Goal: Task Accomplishment & Management: Manage account settings

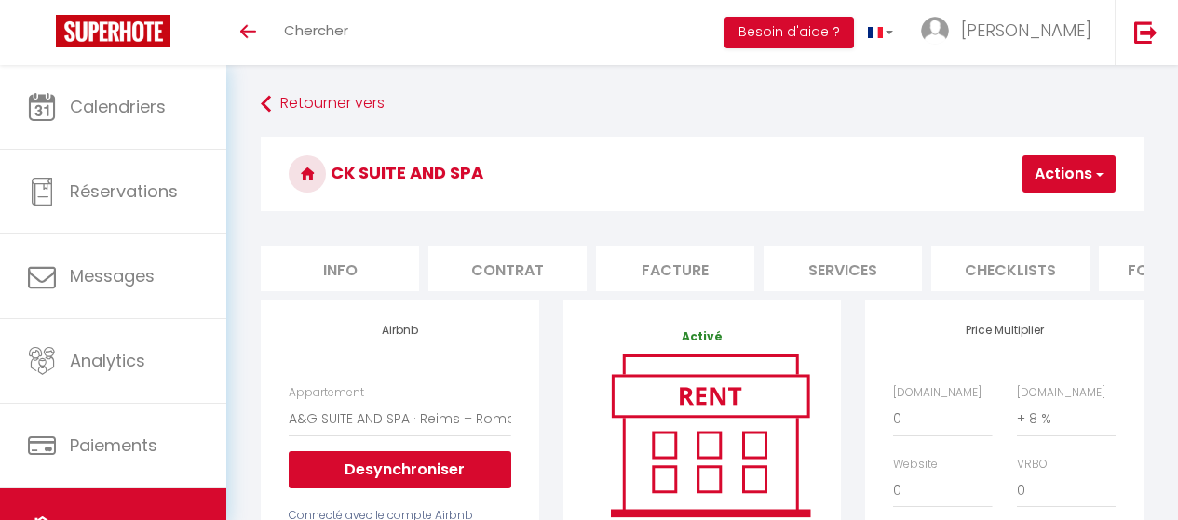
select select "17979-1502314100796515503"
select select "EUR"
select select
select select "+ 8 %"
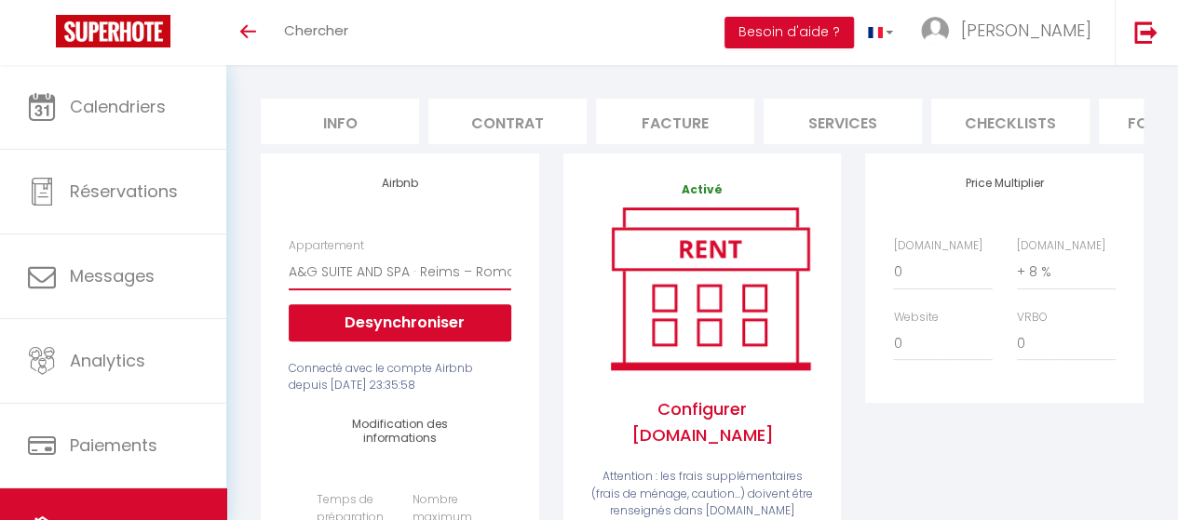
click at [477, 288] on select "A&G SUITE AND SPA · Reims – Romantic Room – CK Suite & SPA, Cozy - [EMAIL_ADDRE…" at bounding box center [400, 271] width 222 height 35
click at [545, 260] on div "Airbnb Appartement A&G SUITE AND SPA · Reims – Romantic Room – CK Suite & SPA, …" at bounding box center [400, 530] width 303 height 752
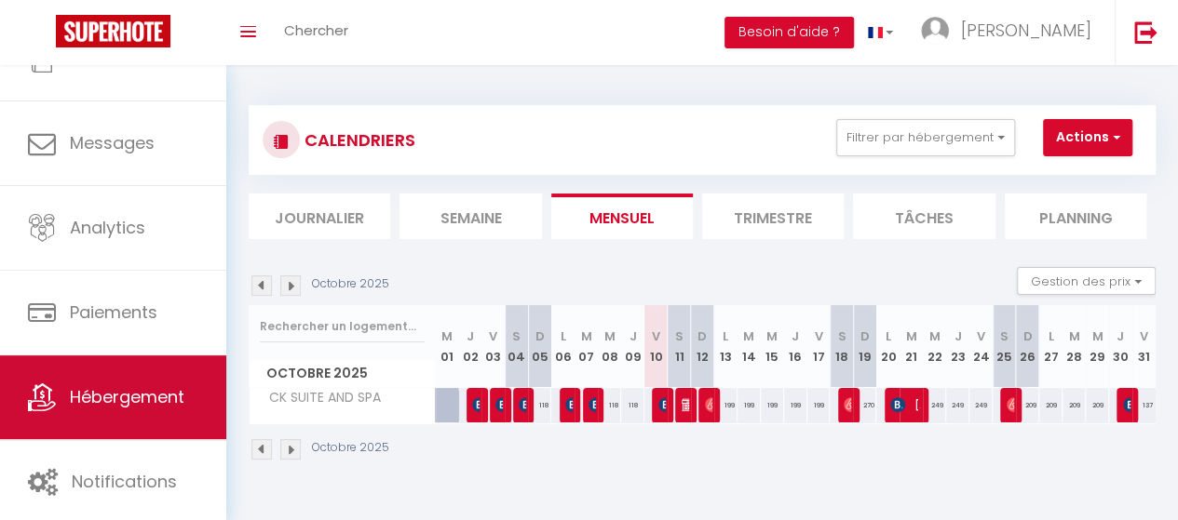
click at [114, 392] on span "Hébergement" at bounding box center [127, 396] width 114 height 23
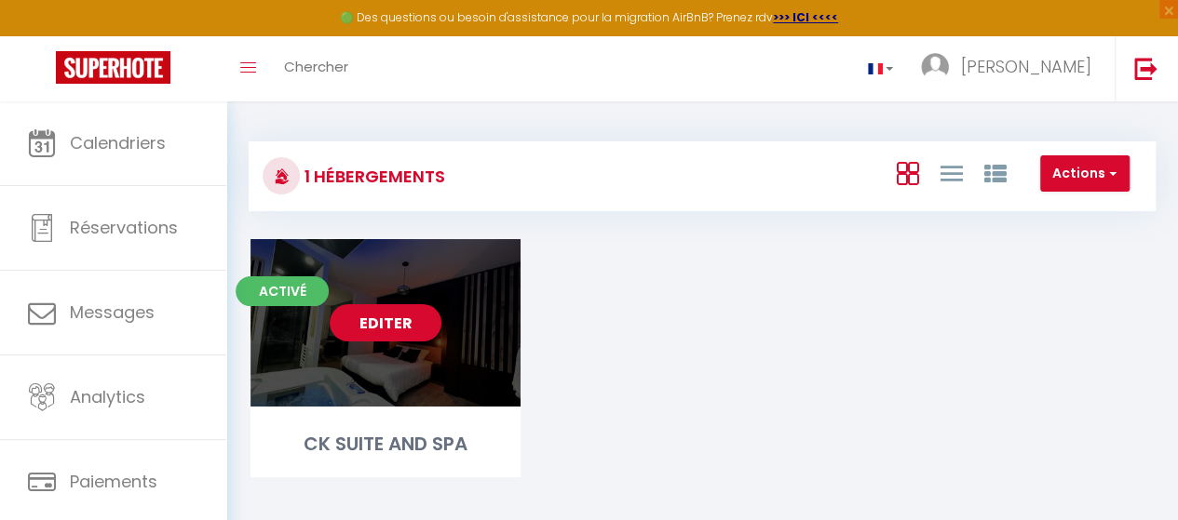
click at [408, 328] on link "Editer" at bounding box center [386, 322] width 112 height 37
select select "3"
select select "2"
select select "1"
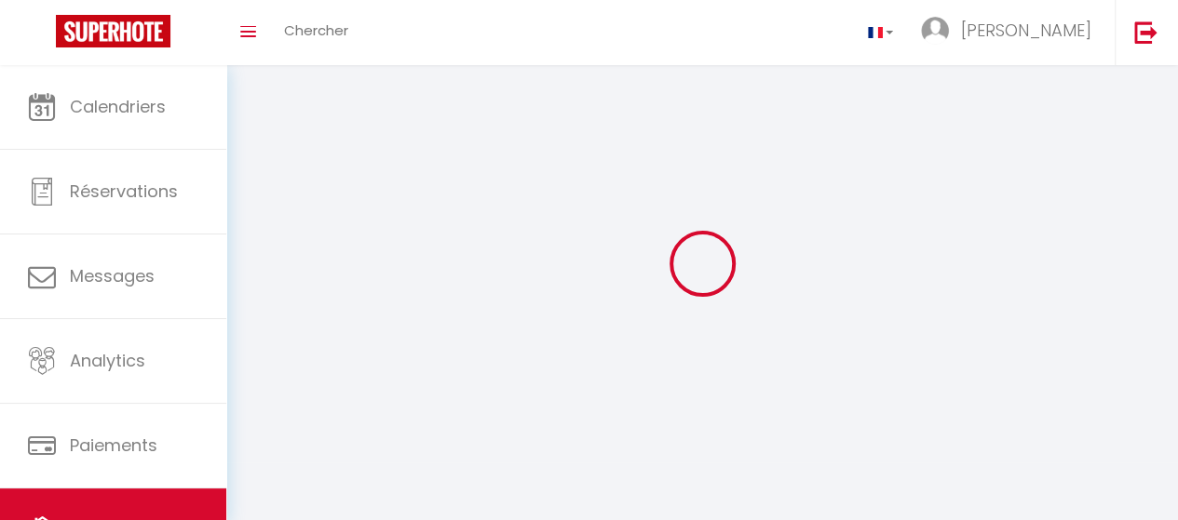
select select
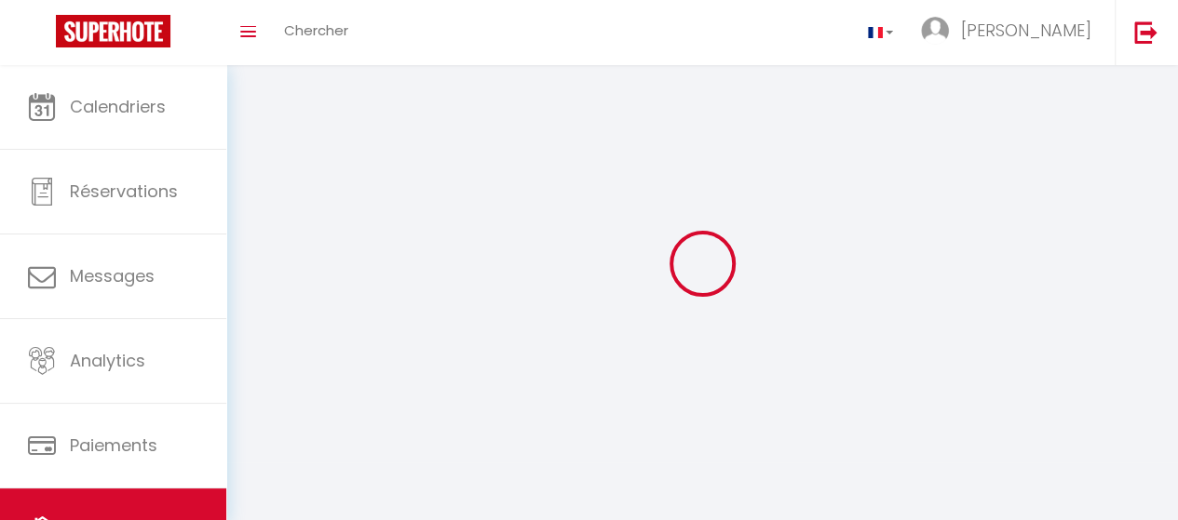
select select
checkbox input "false"
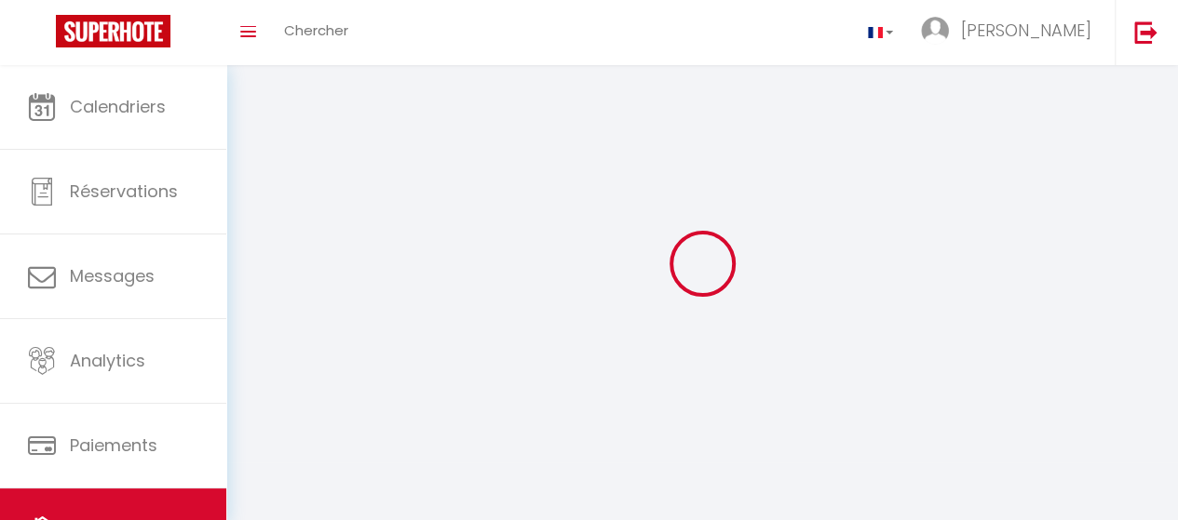
select select
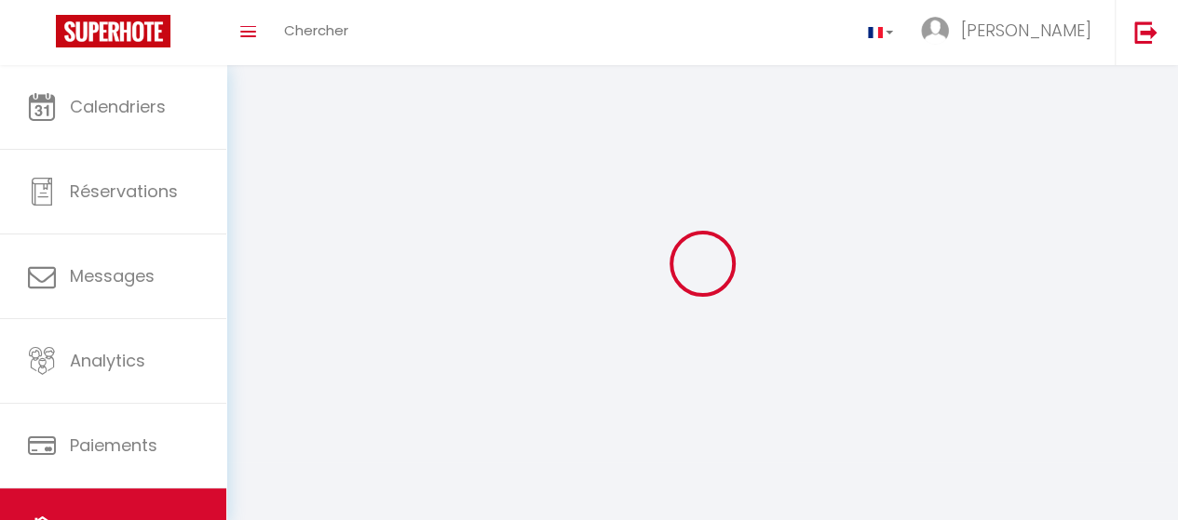
select select
checkbox input "false"
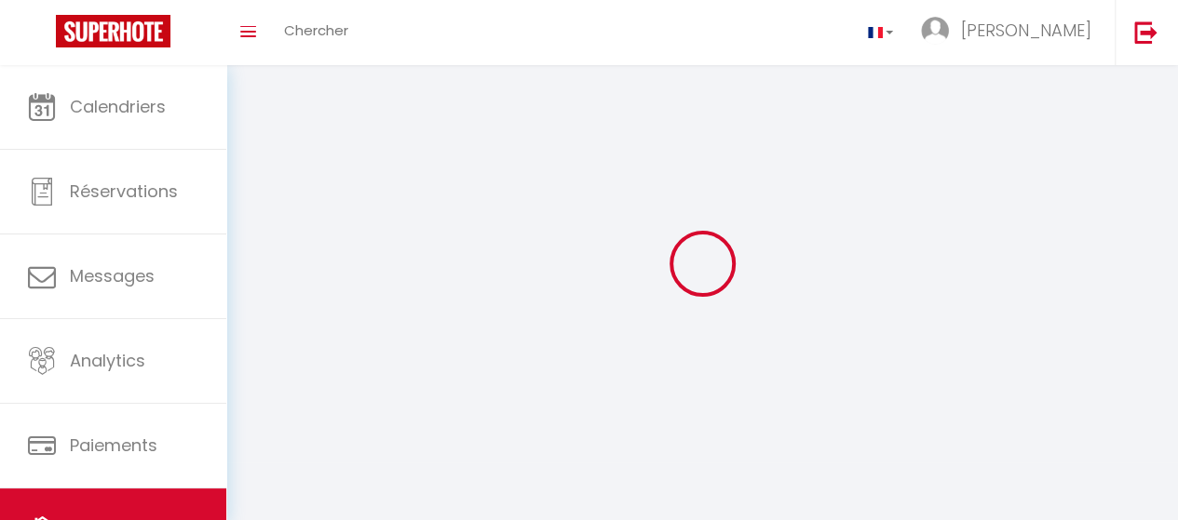
checkbox input "false"
select select
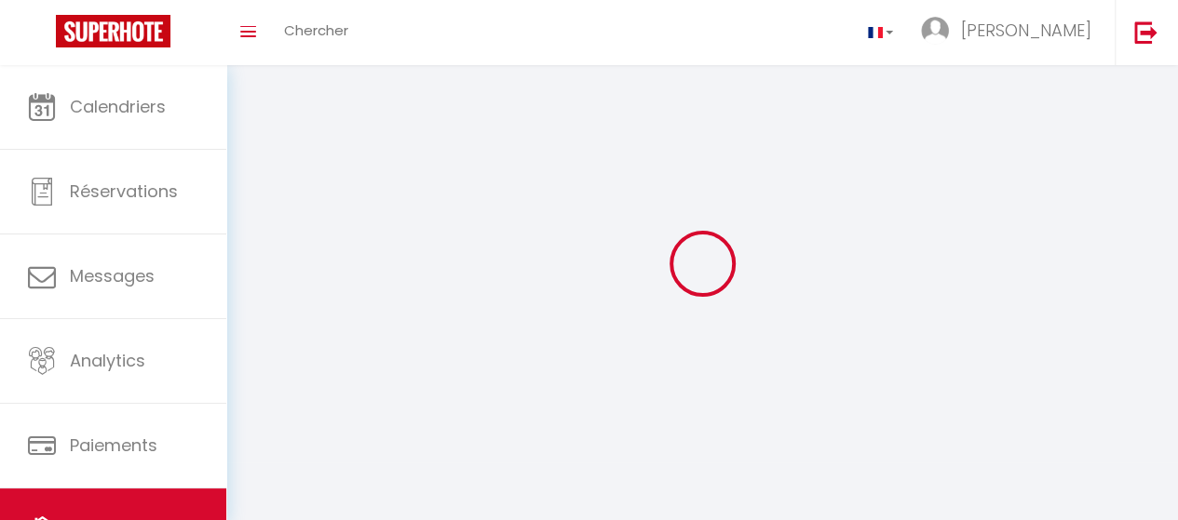
select select
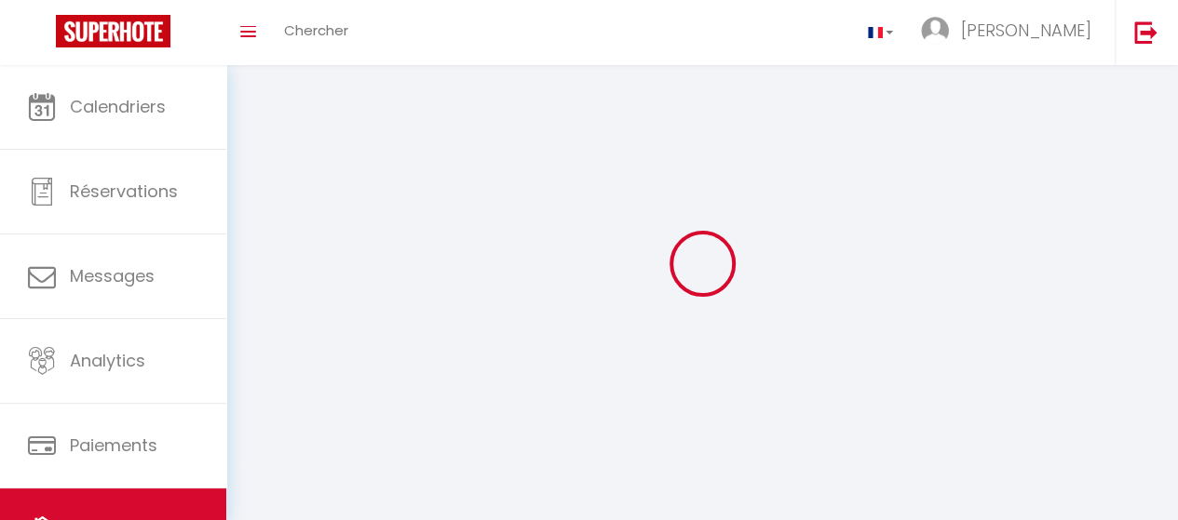
select select
checkbox input "false"
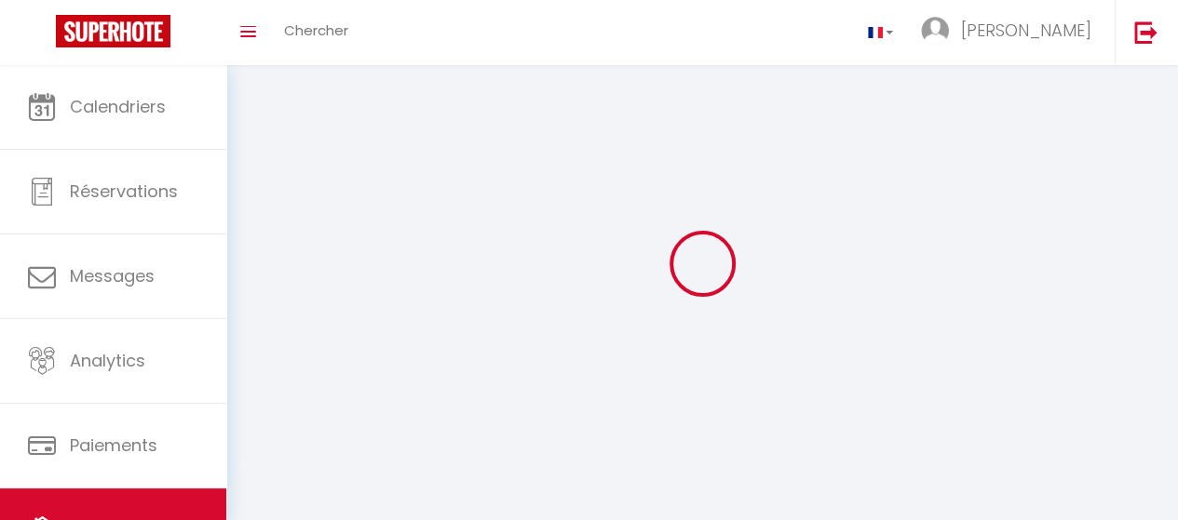
select select
select select "1"
select select "28"
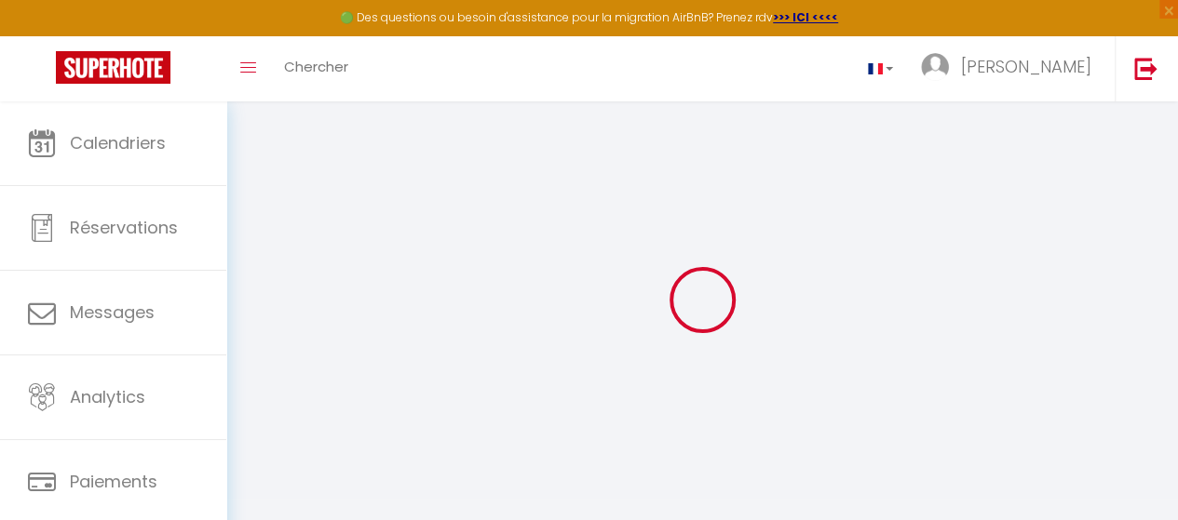
select select
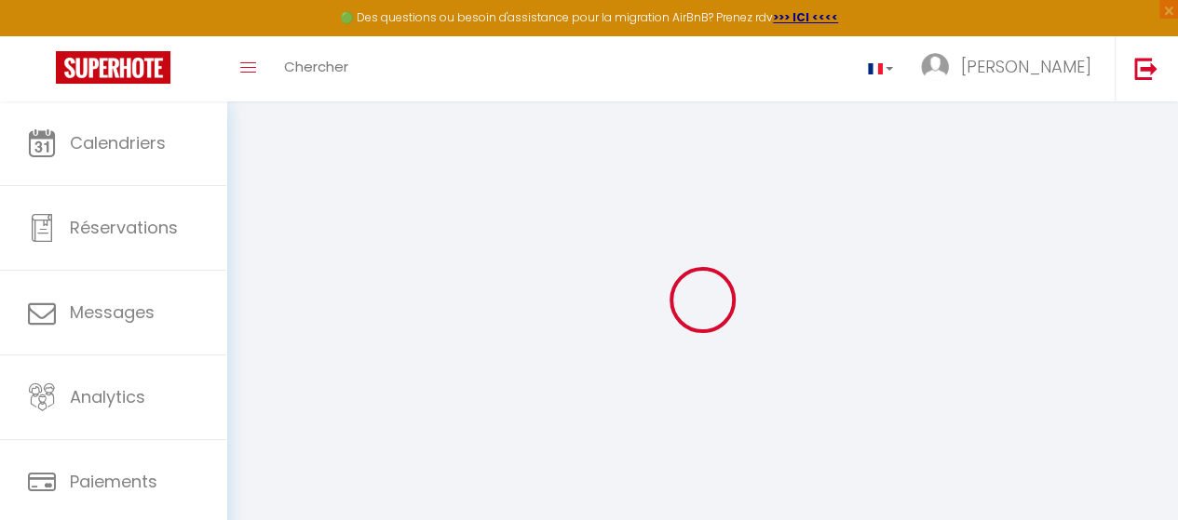
select select
checkbox input "false"
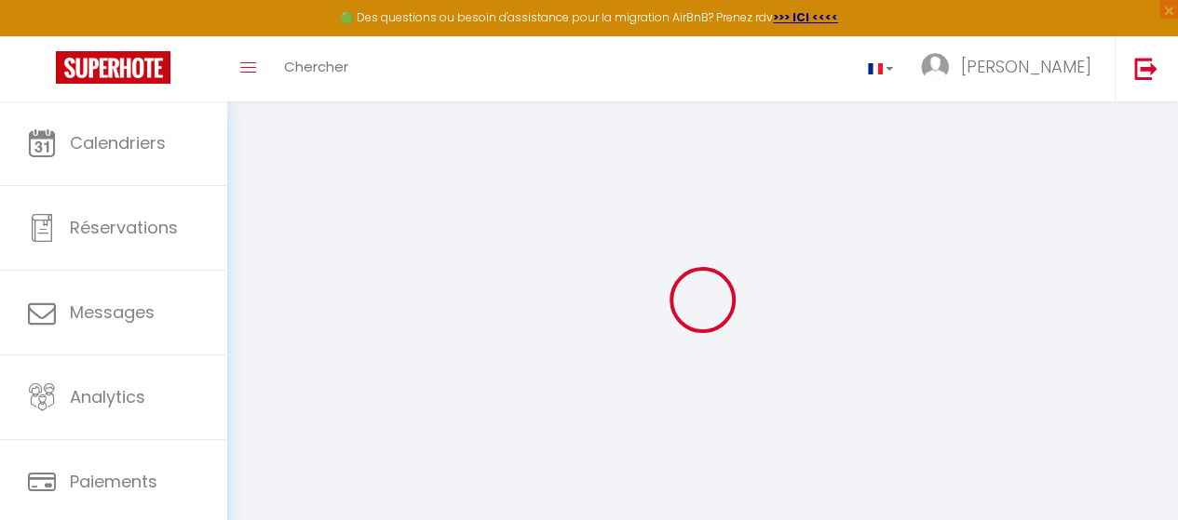
select select
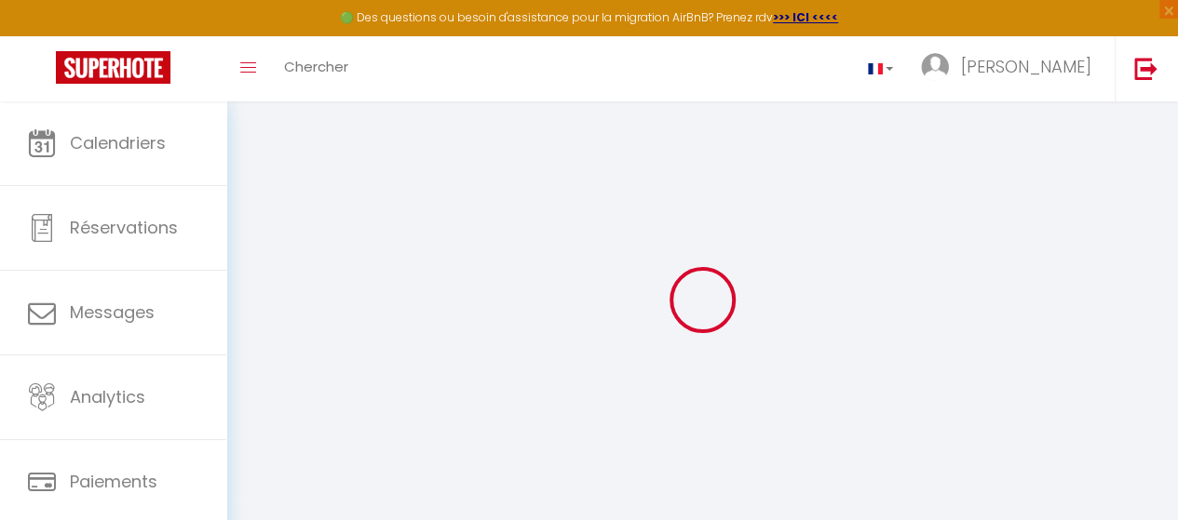
select select
checkbox input "false"
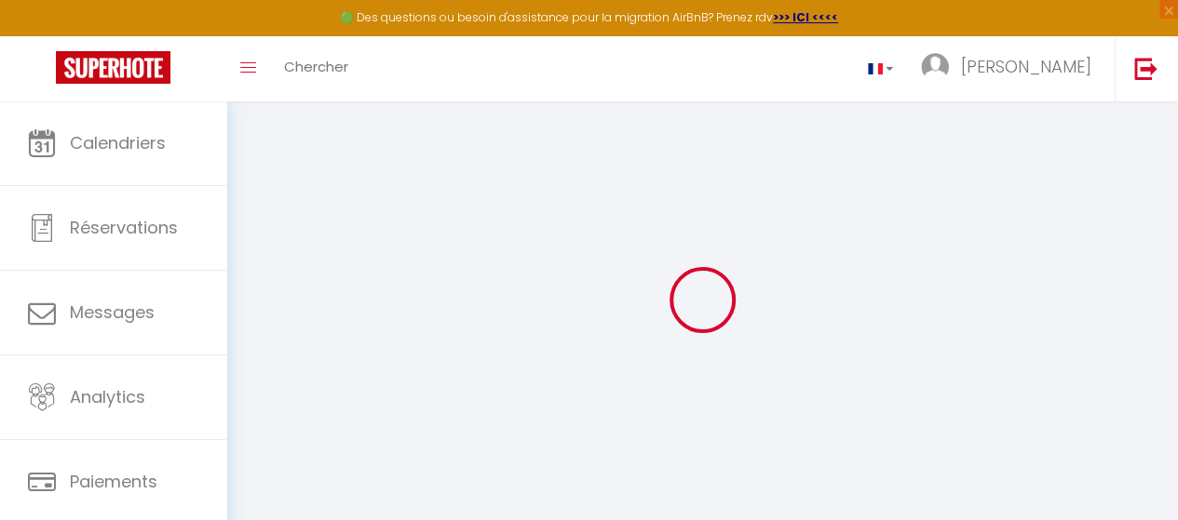
checkbox input "false"
select select
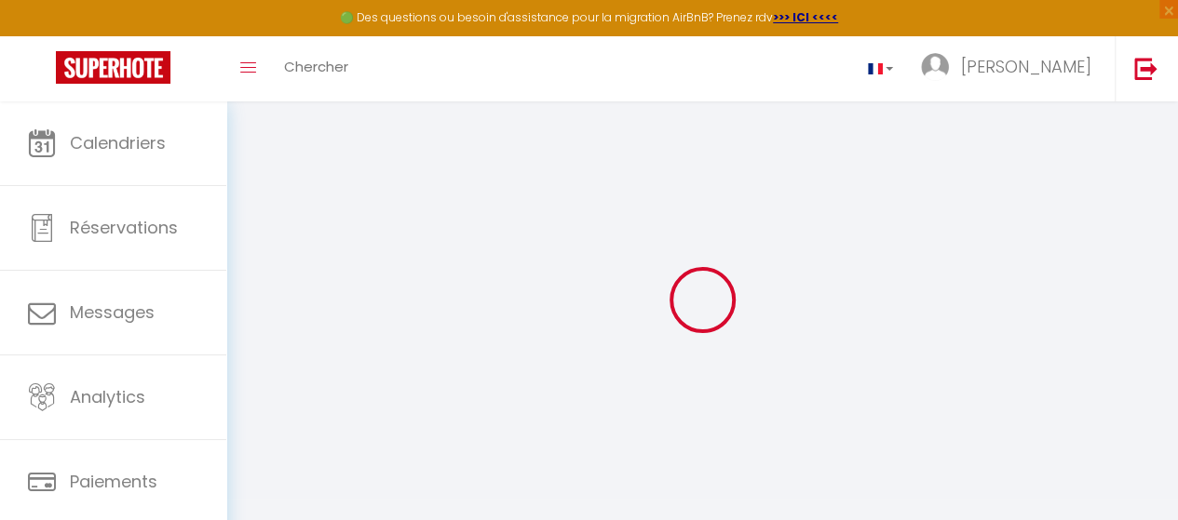
select select
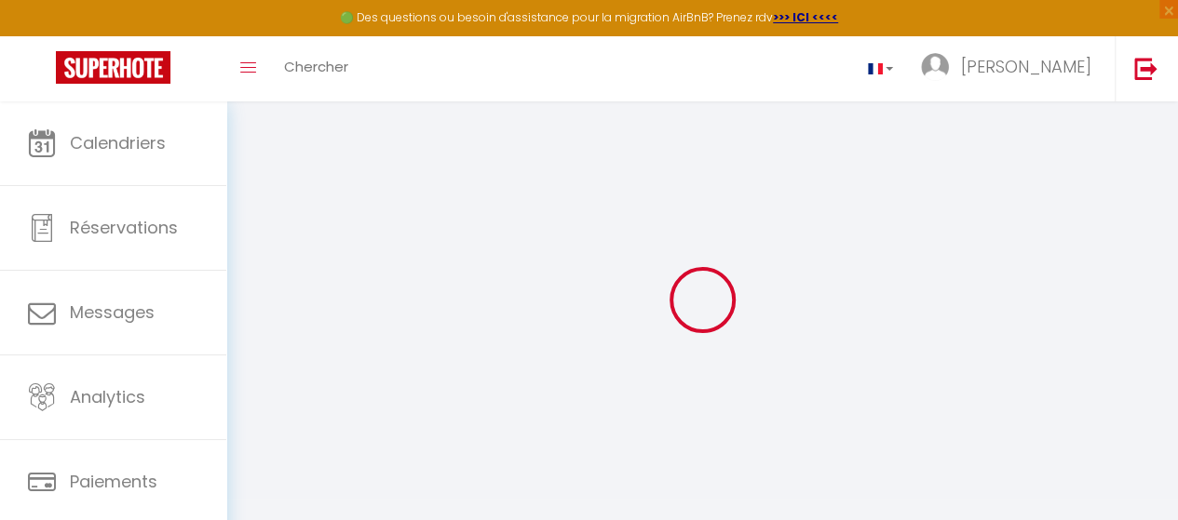
checkbox input "false"
select select
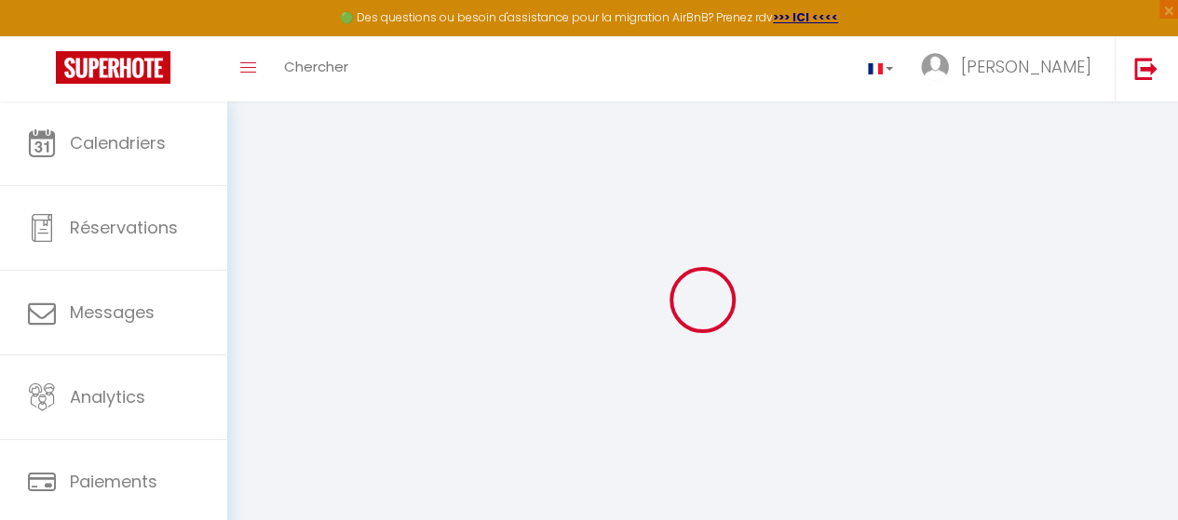
select select
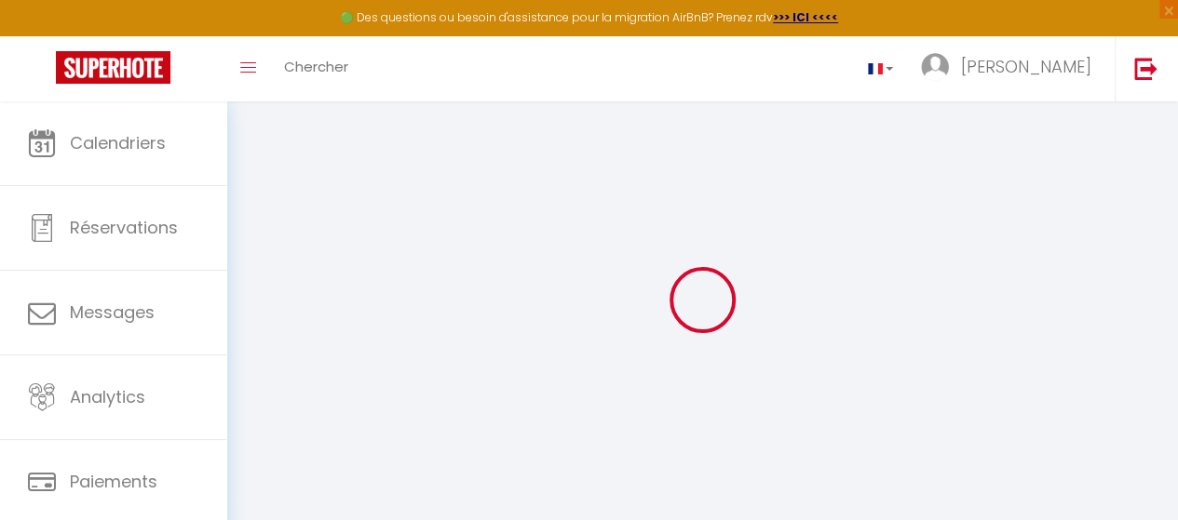
select select
checkbox input "false"
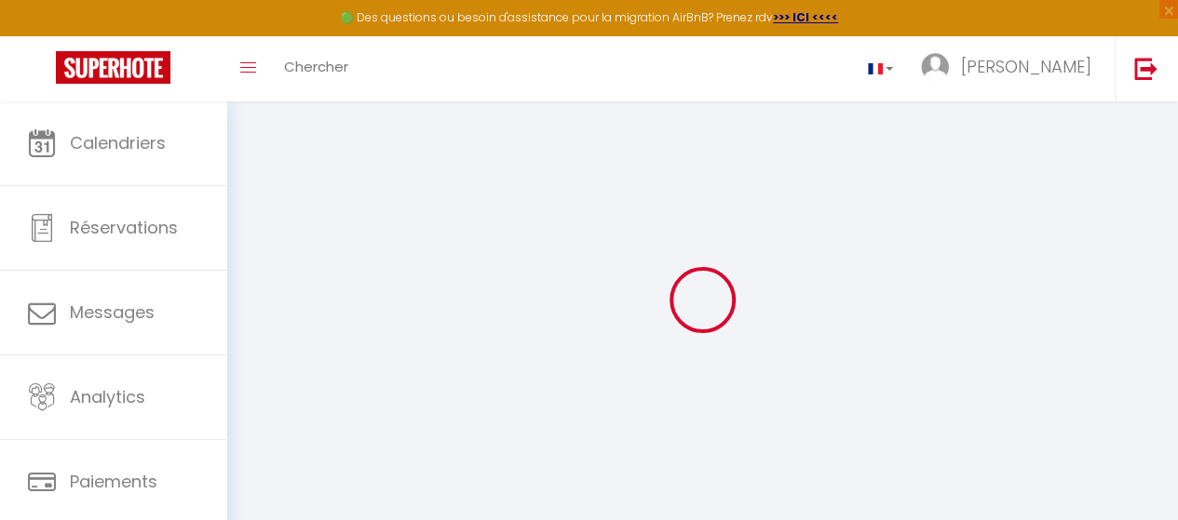
checkbox input "false"
select select
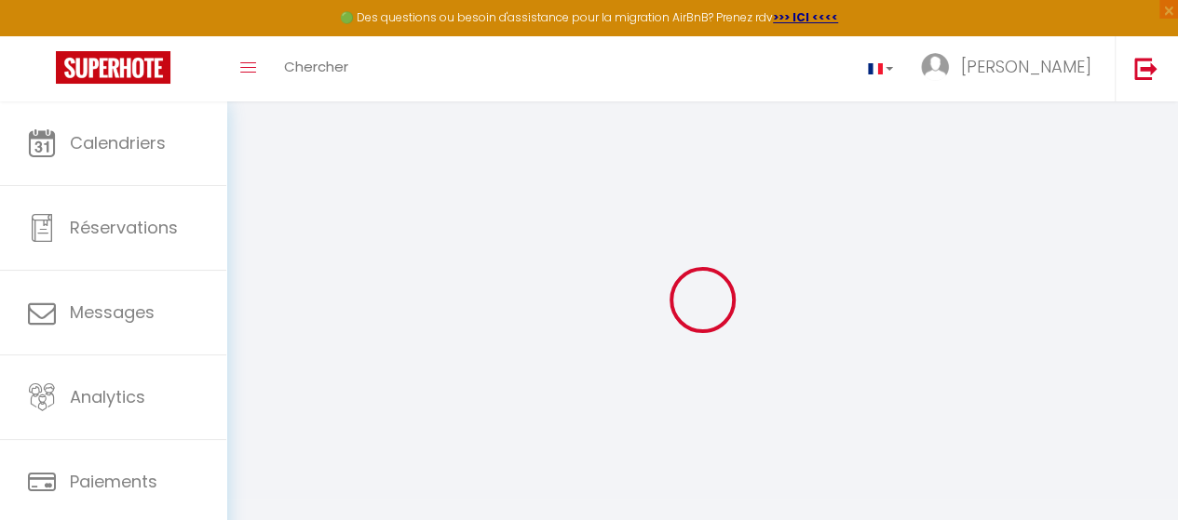
select select
checkbox input "false"
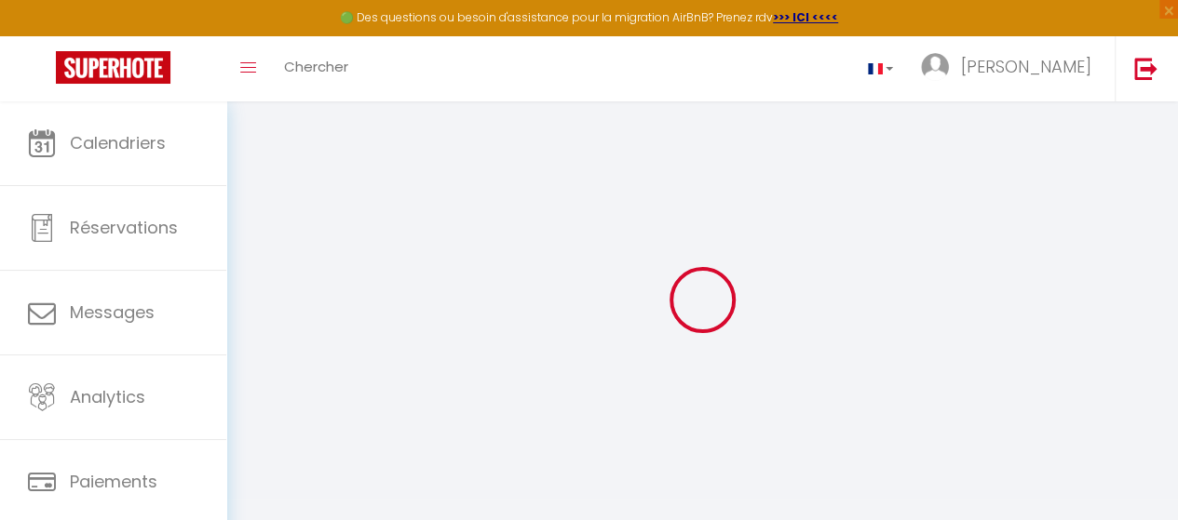
checkbox input "false"
select select
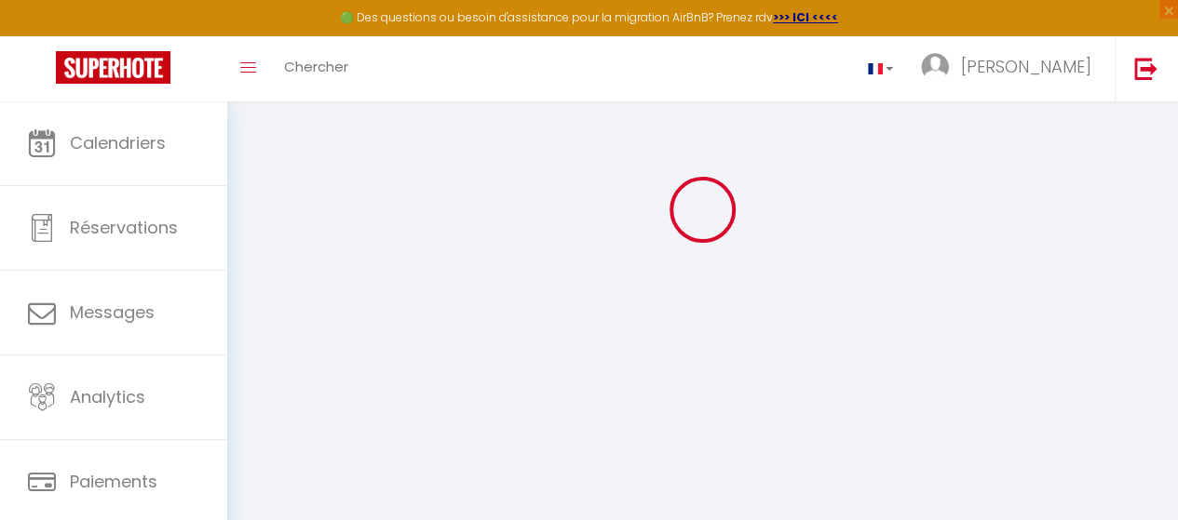
scroll to position [92, 0]
type input "CK SUITE AND SPA"
select select "2"
type input "127"
type input "50"
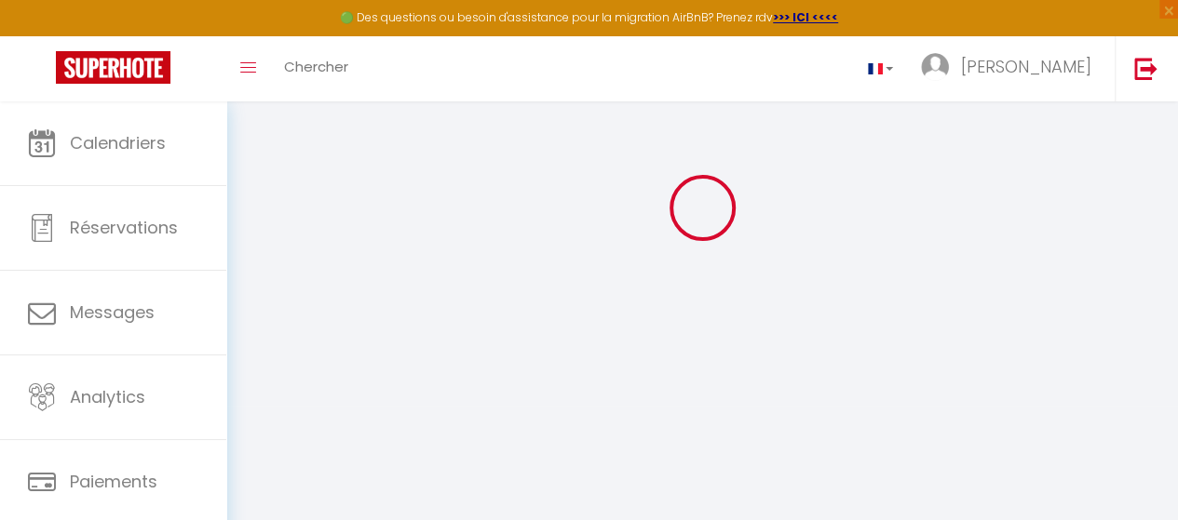
type input "3.90"
type input "200"
select select
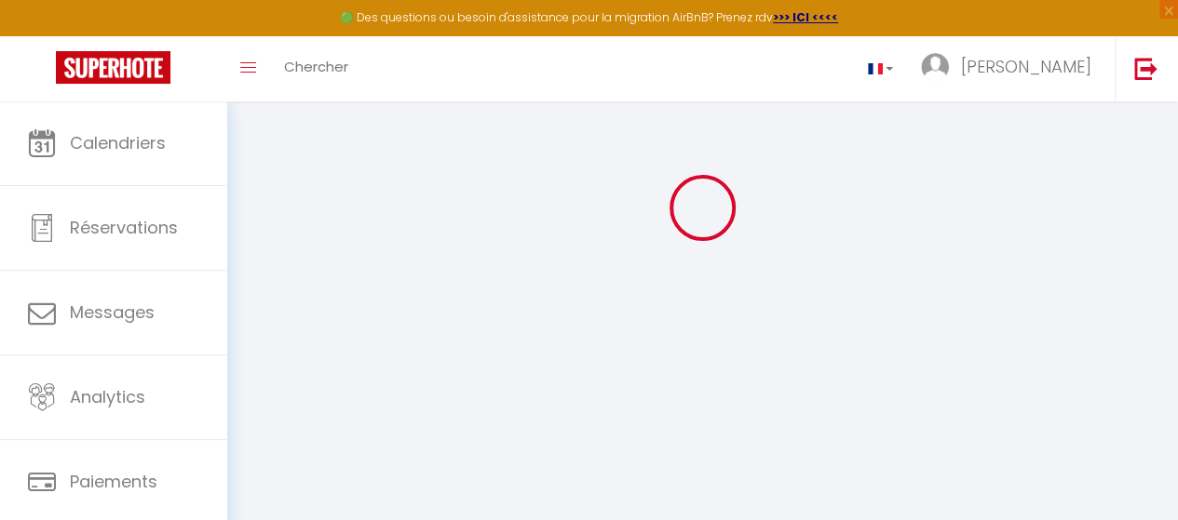
select select
type input "[STREET_ADDRESS]"
type input "51100"
type input "[GEOGRAPHIC_DATA]"
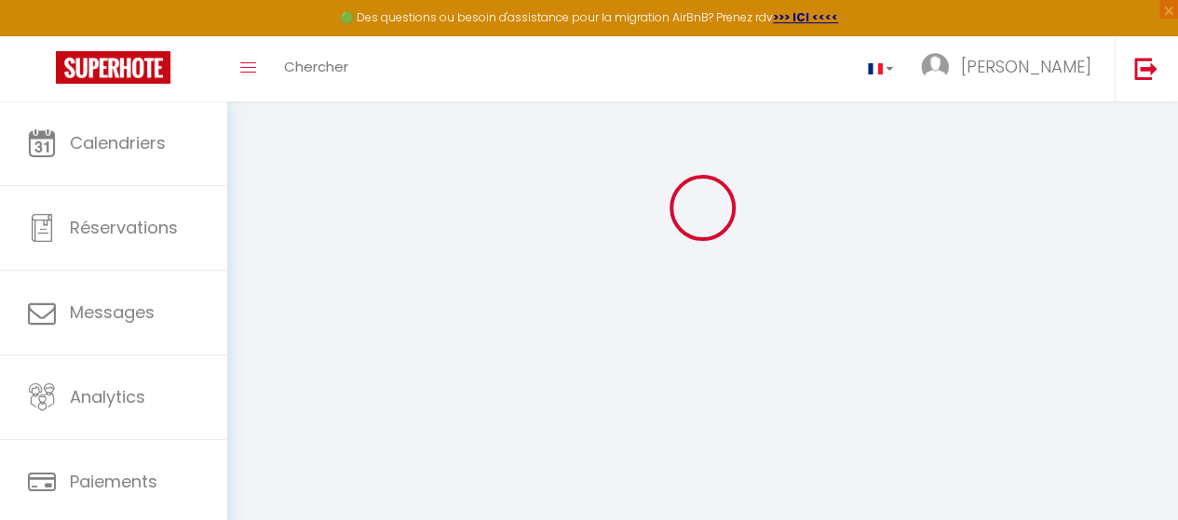
type input "[EMAIL_ADDRESS][DOMAIN_NAME]"
select select
checkbox input "false"
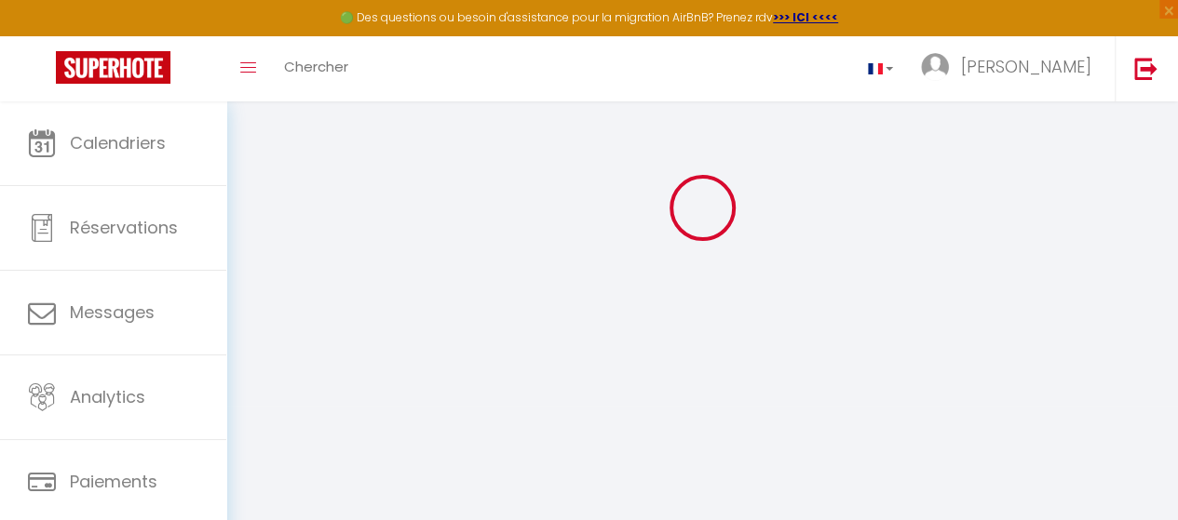
checkbox input "false"
select select
type input "0"
type input "50"
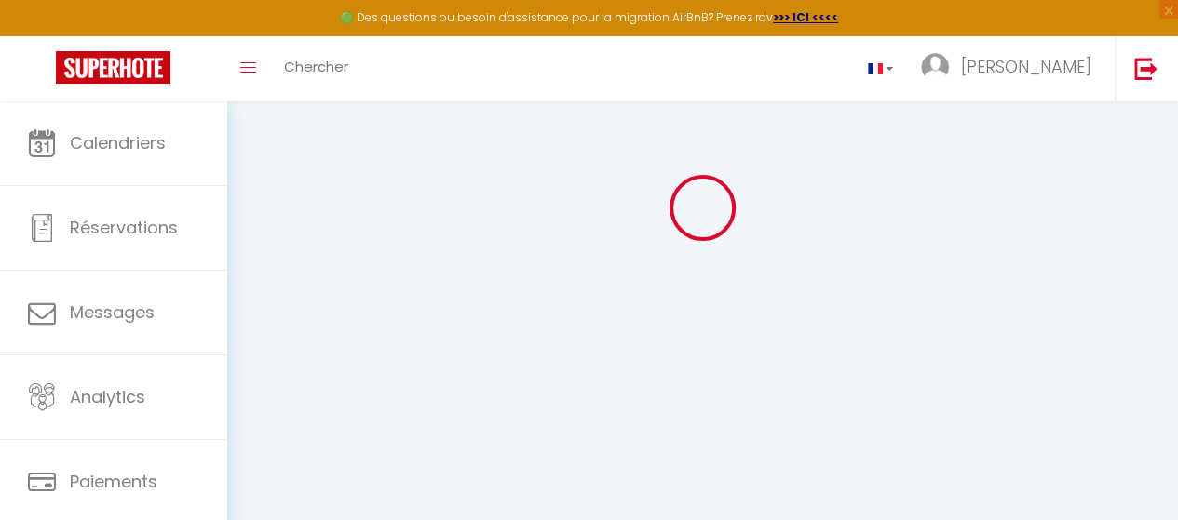
type input "0"
select select
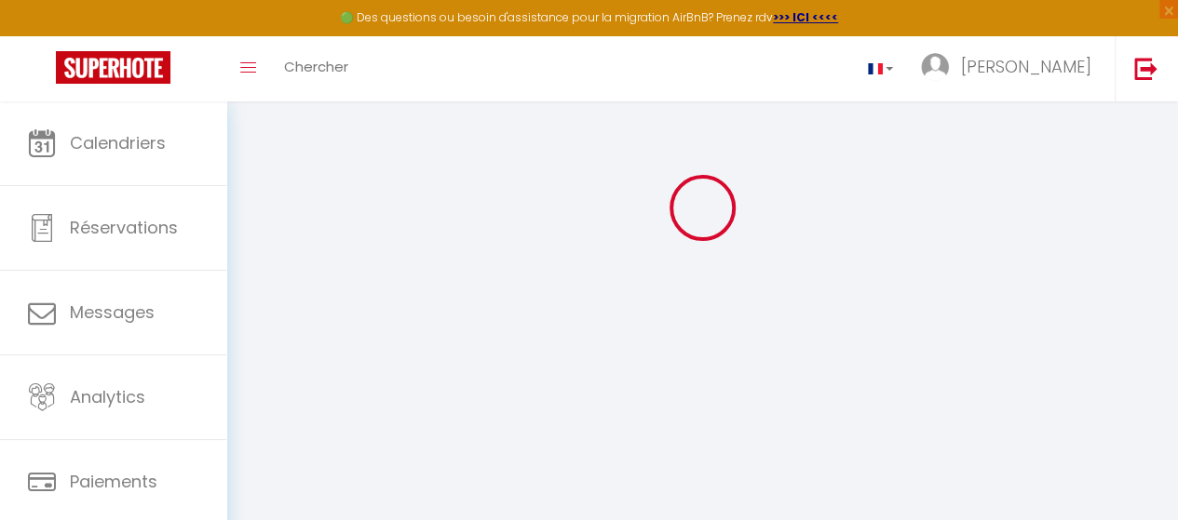
select select
checkbox input "false"
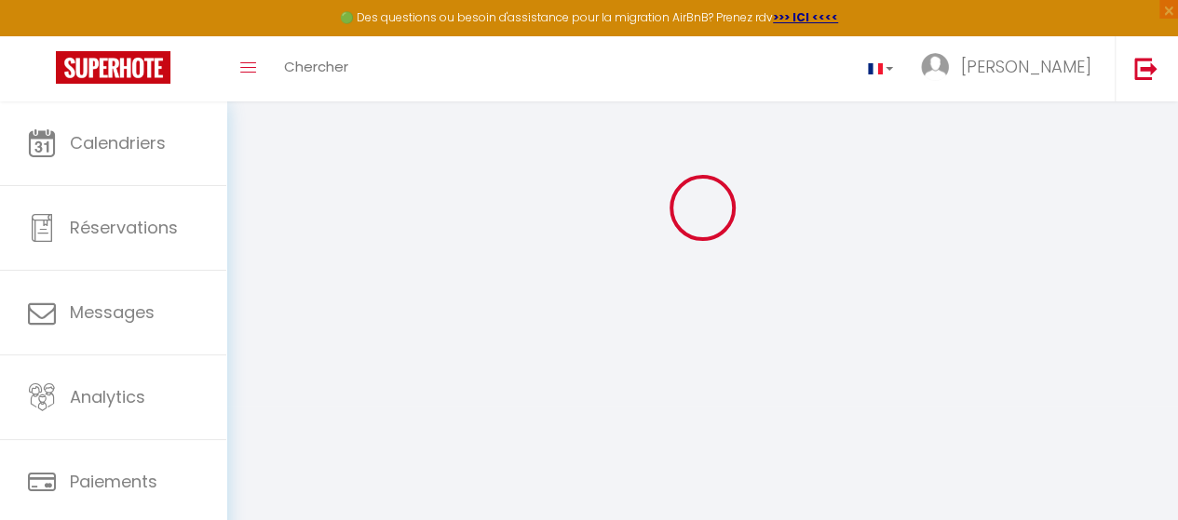
checkbox input "false"
select select
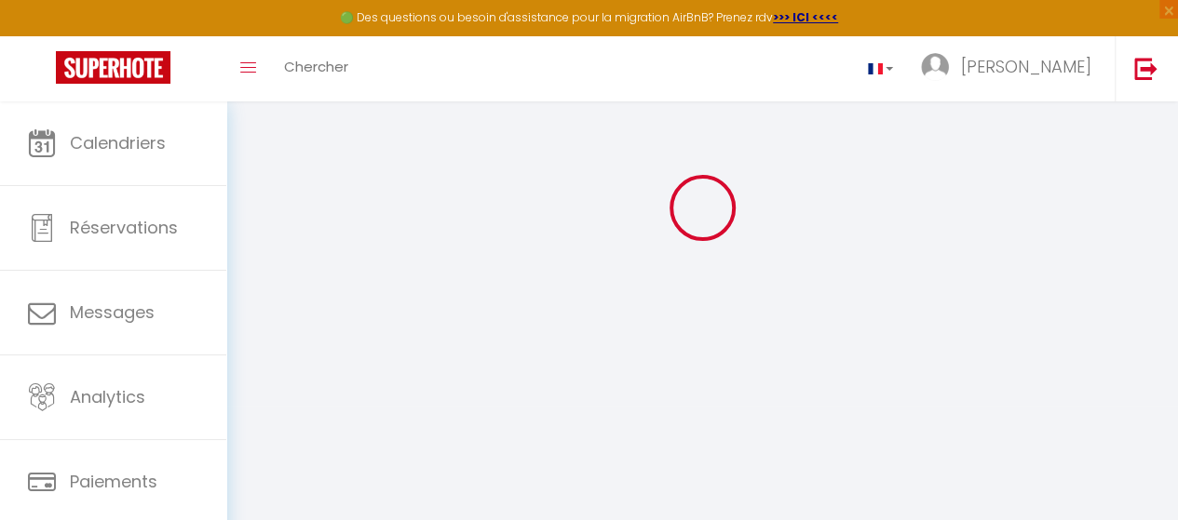
select select
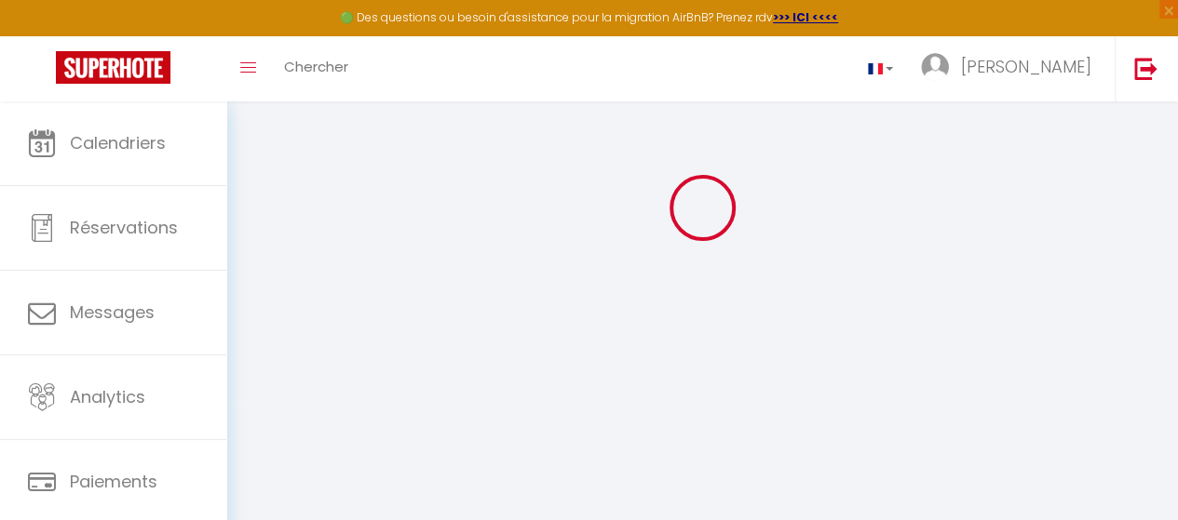
checkbox input "false"
select select
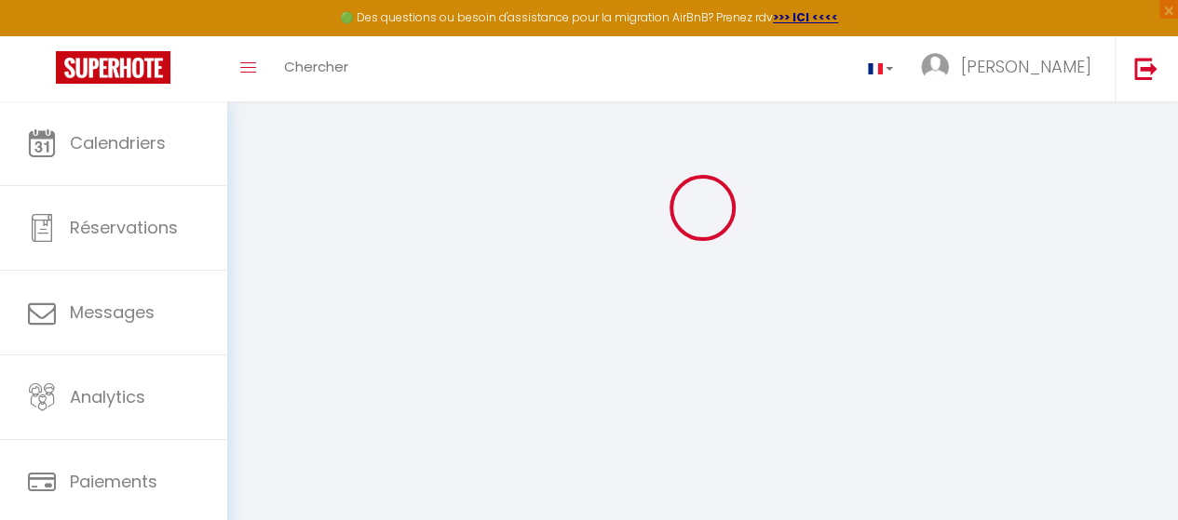
select select
checkbox input "false"
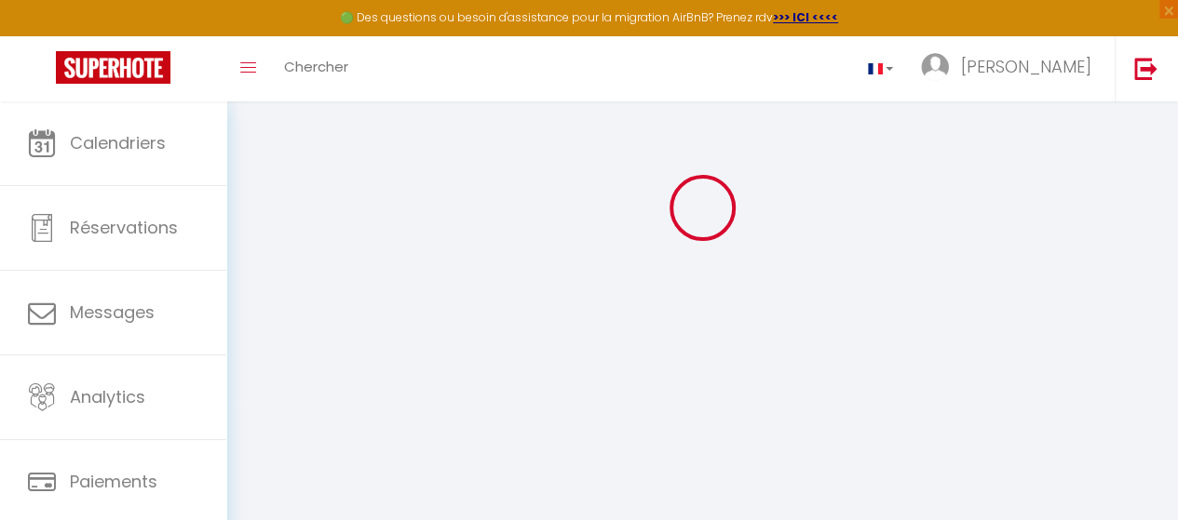
select select
select select "17:00"
select select "00:00"
select select "11:00"
select select "15"
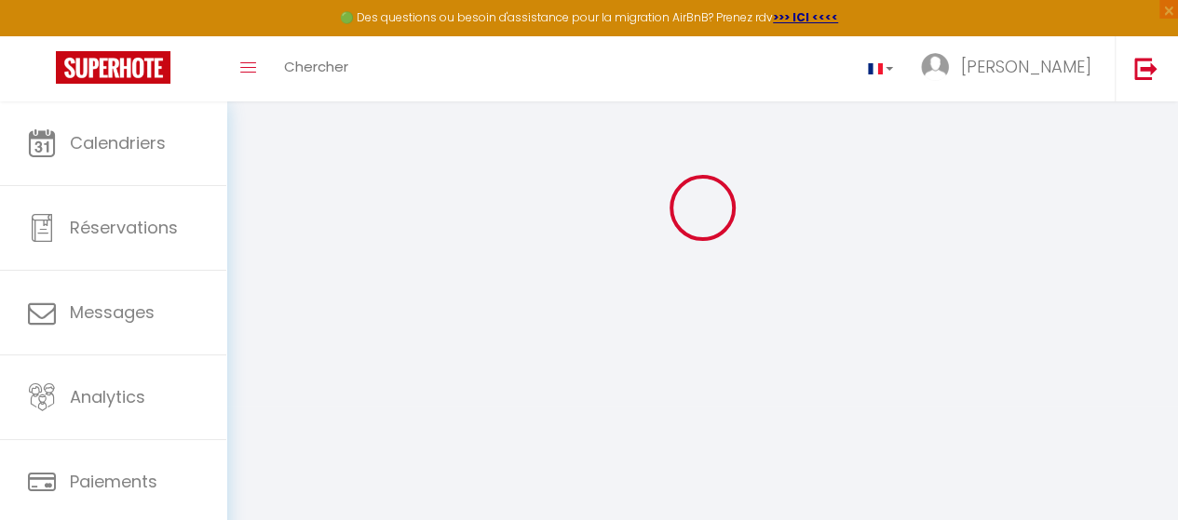
select select "15"
select select
checkbox input "false"
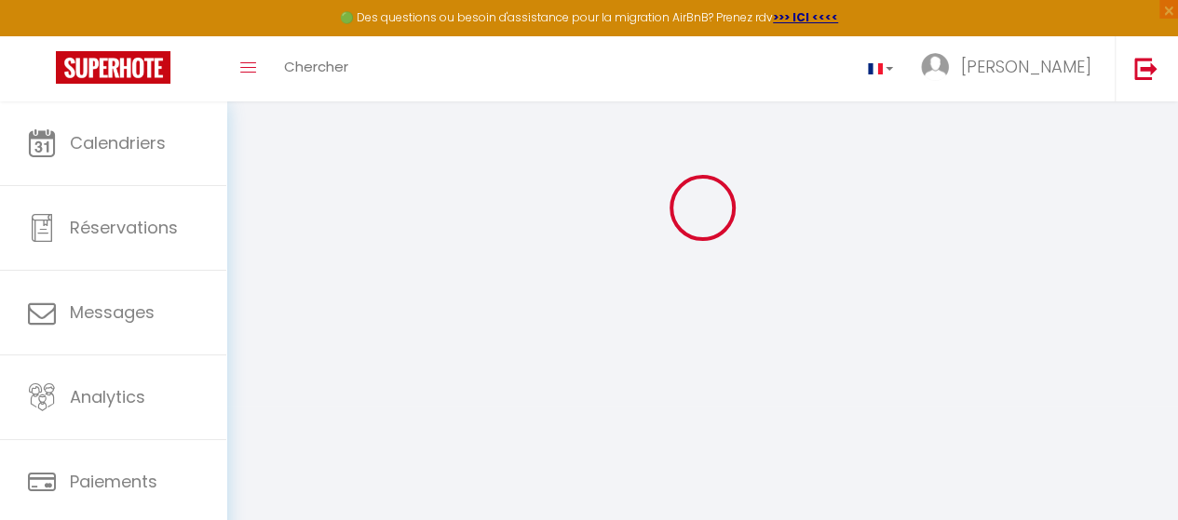
checkbox input "false"
select select
checkbox input "false"
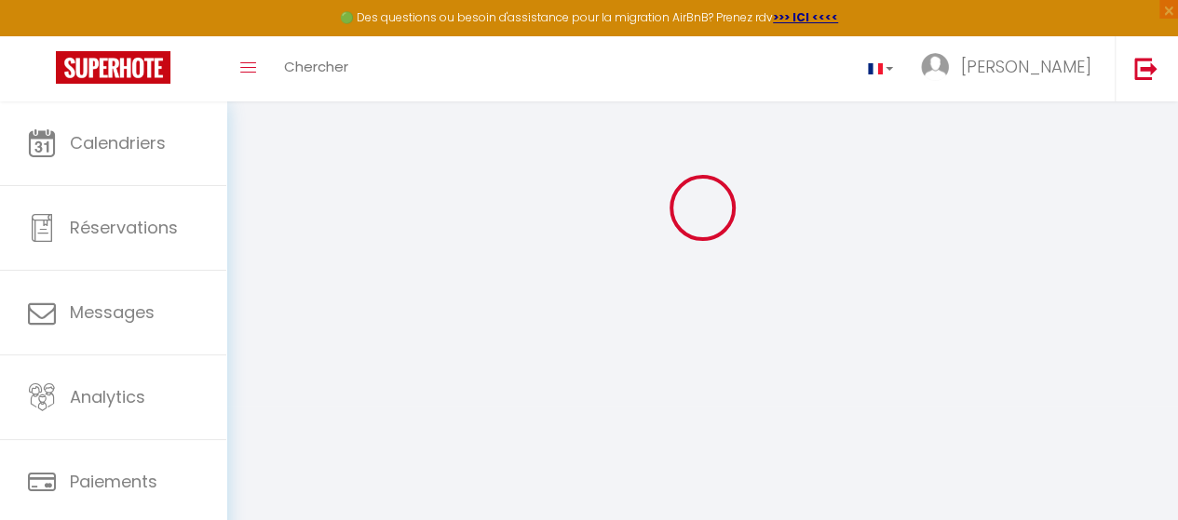
checkbox input "false"
select select
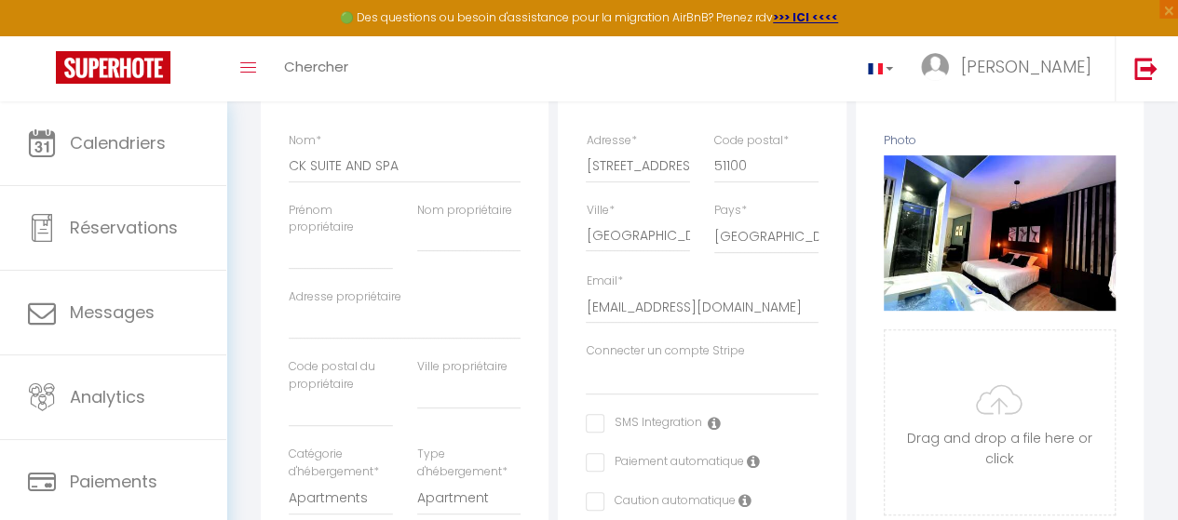
scroll to position [285, 0]
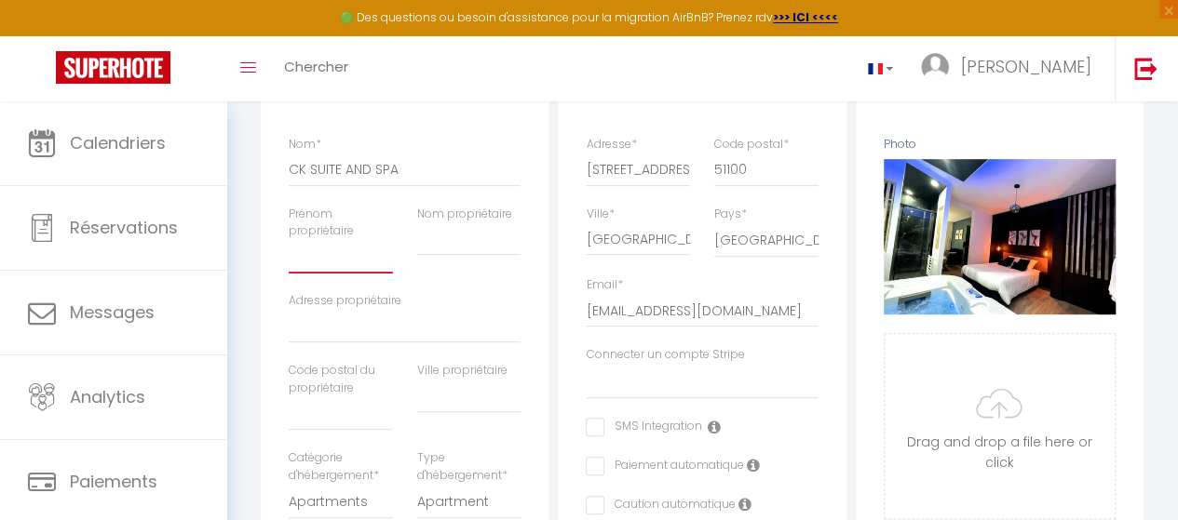
click at [340, 274] on input "Prénom propriétaire" at bounding box center [340, 257] width 103 height 34
click at [454, 256] on input "Nom propriétaire" at bounding box center [468, 239] width 103 height 34
click at [833, 271] on div "Adresse Adresse * [STREET_ADDRESS] [GEOGRAPHIC_DATA] [GEOGRAPHIC_DATA] [GEOGRAP…" at bounding box center [702, 509] width 288 height 915
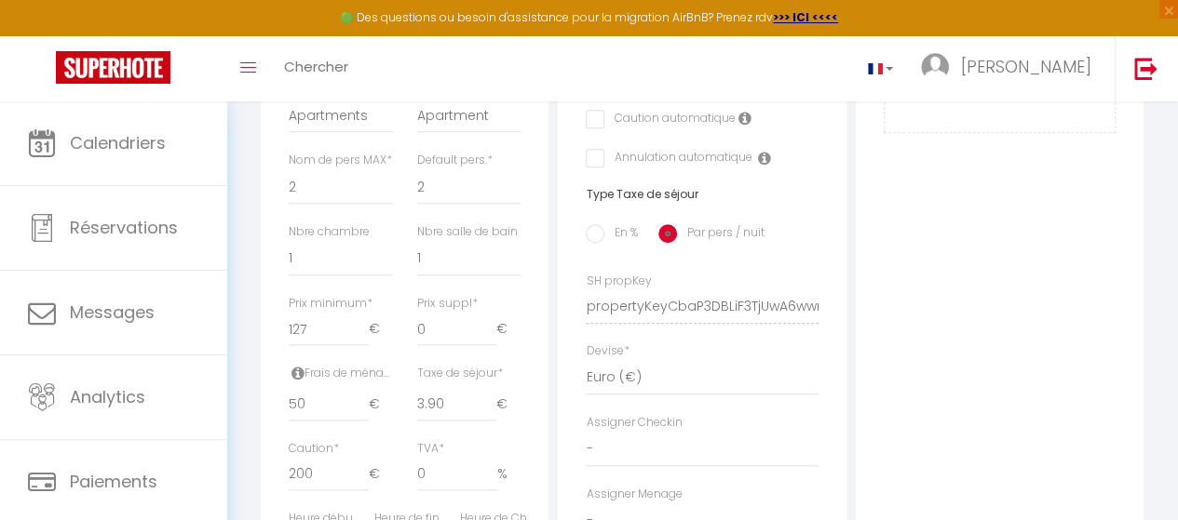
scroll to position [680, 0]
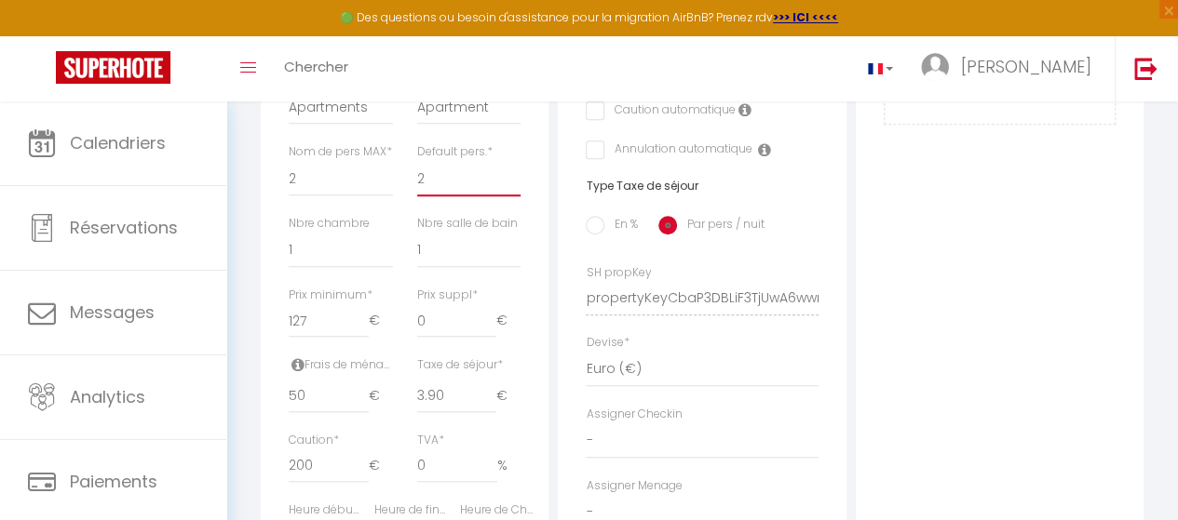
click at [465, 196] on select "1 2 3 4 5 6 7 8 9 10 11 12 13 14" at bounding box center [468, 178] width 103 height 35
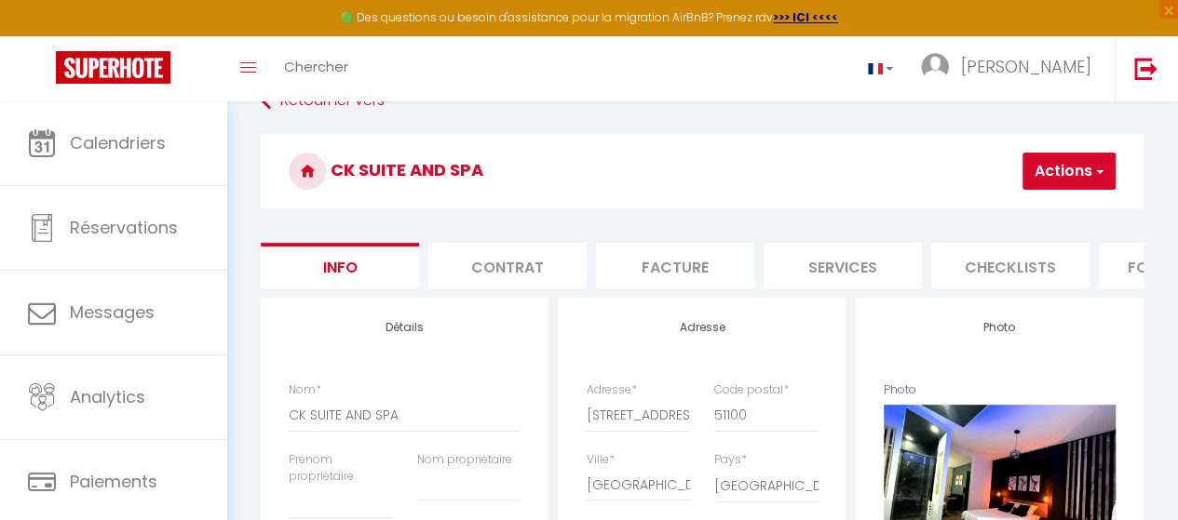
scroll to position [0, 0]
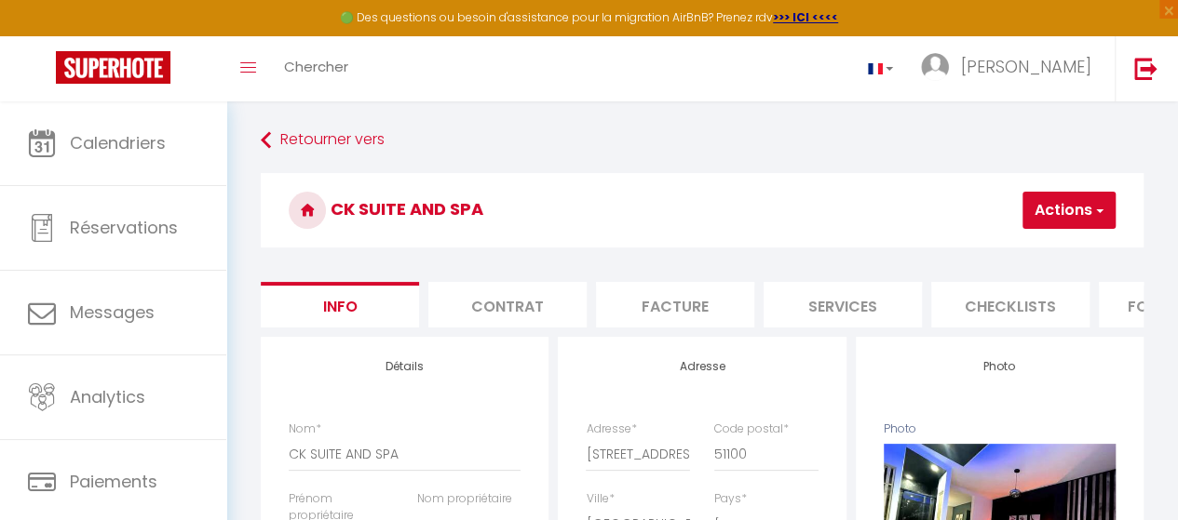
click at [537, 303] on li "Contrat" at bounding box center [507, 305] width 158 height 46
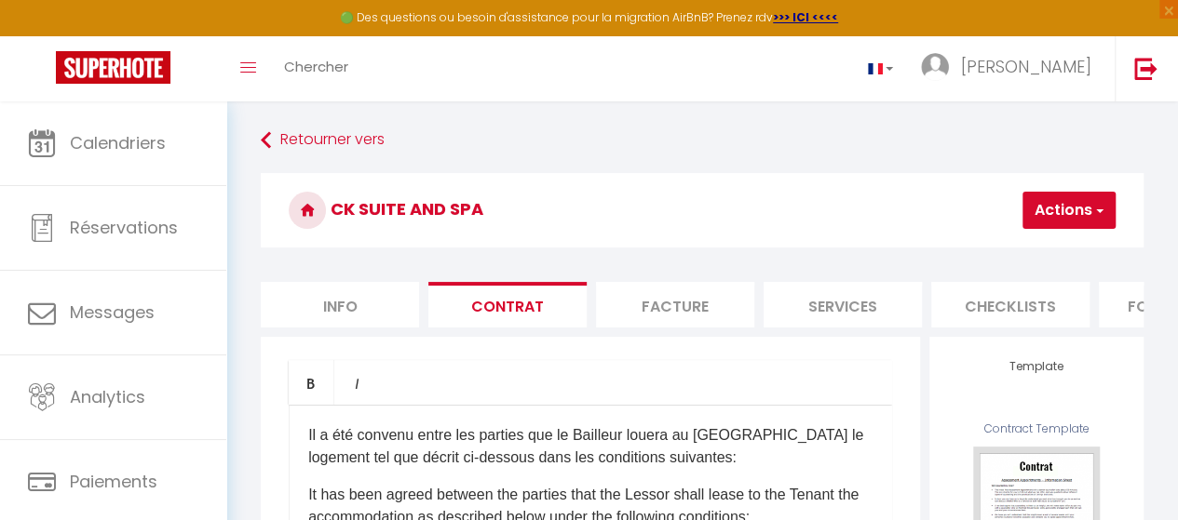
click at [685, 317] on li "Facture" at bounding box center [675, 305] width 158 height 46
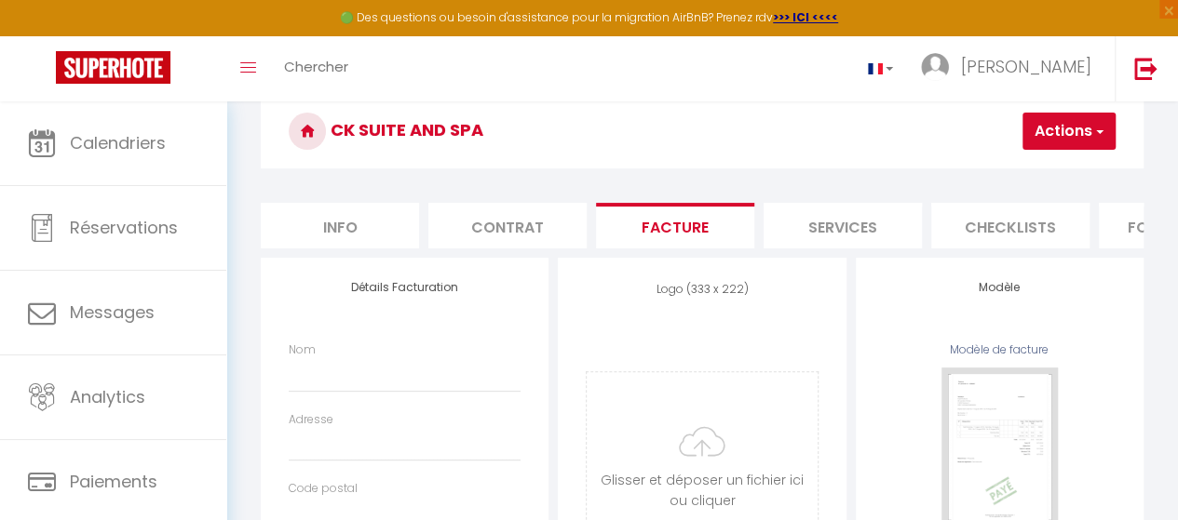
scroll to position [77, 0]
select select
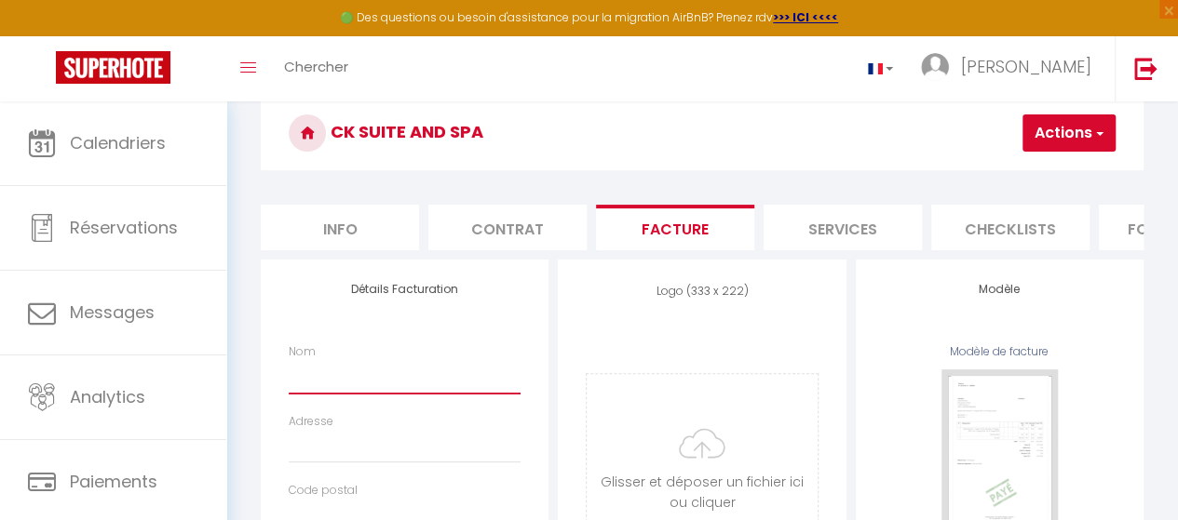
click at [359, 388] on input "Nom" at bounding box center [405, 377] width 232 height 34
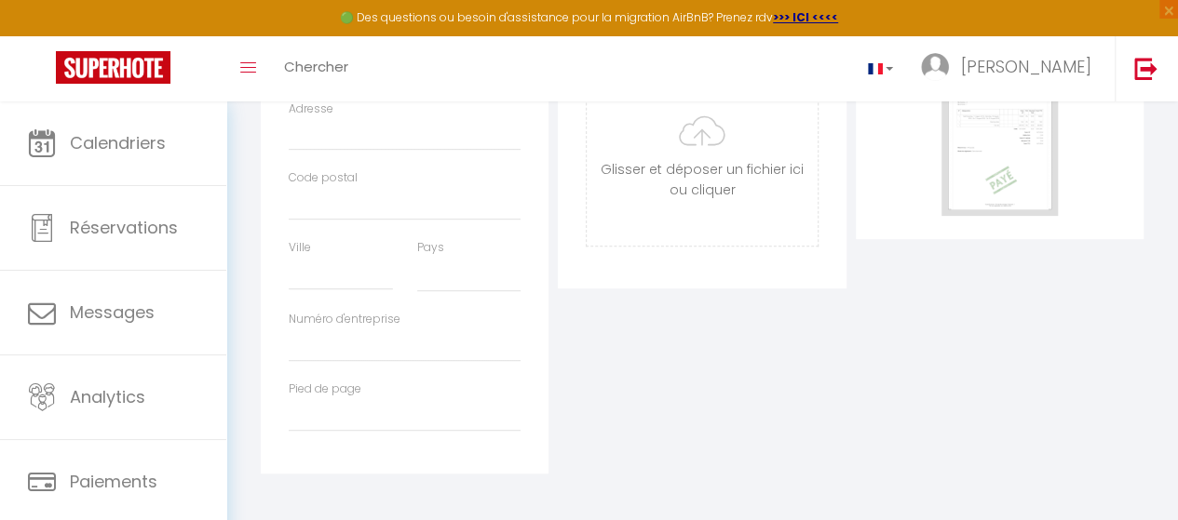
scroll to position [0, 0]
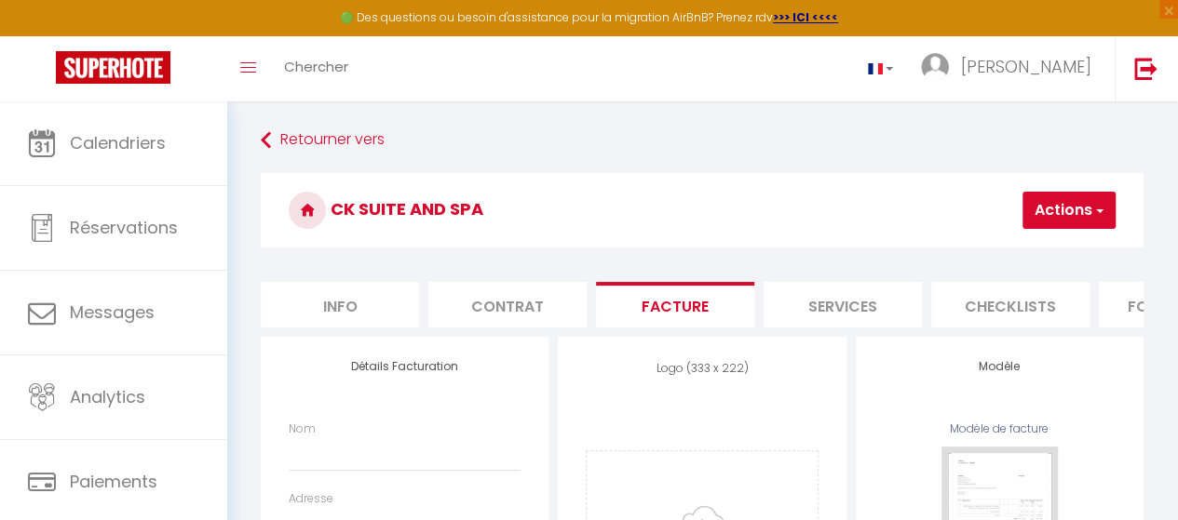
click at [806, 299] on li "Services" at bounding box center [842, 305] width 158 height 46
select select
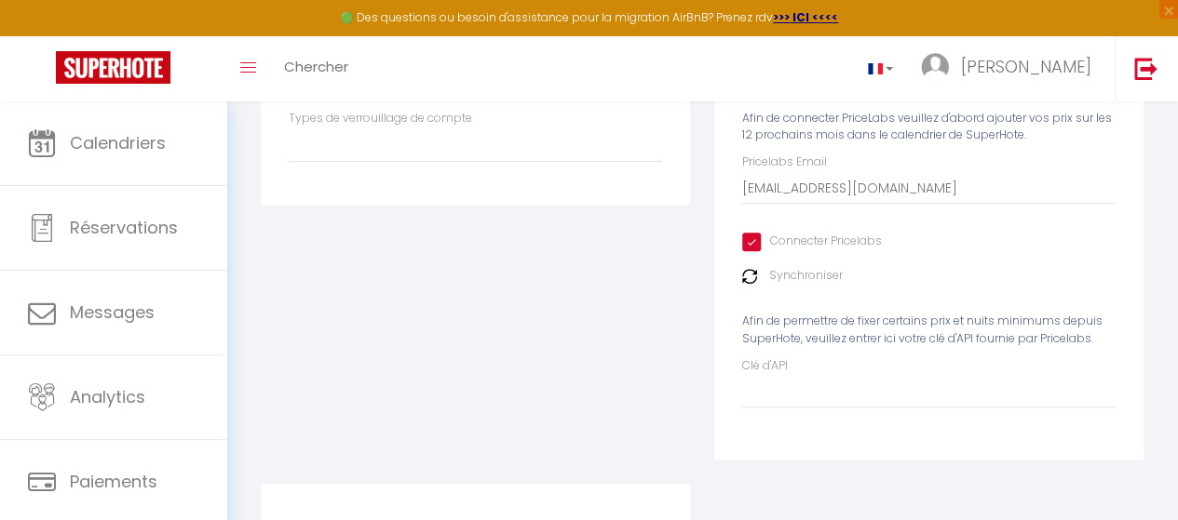
scroll to position [300, 0]
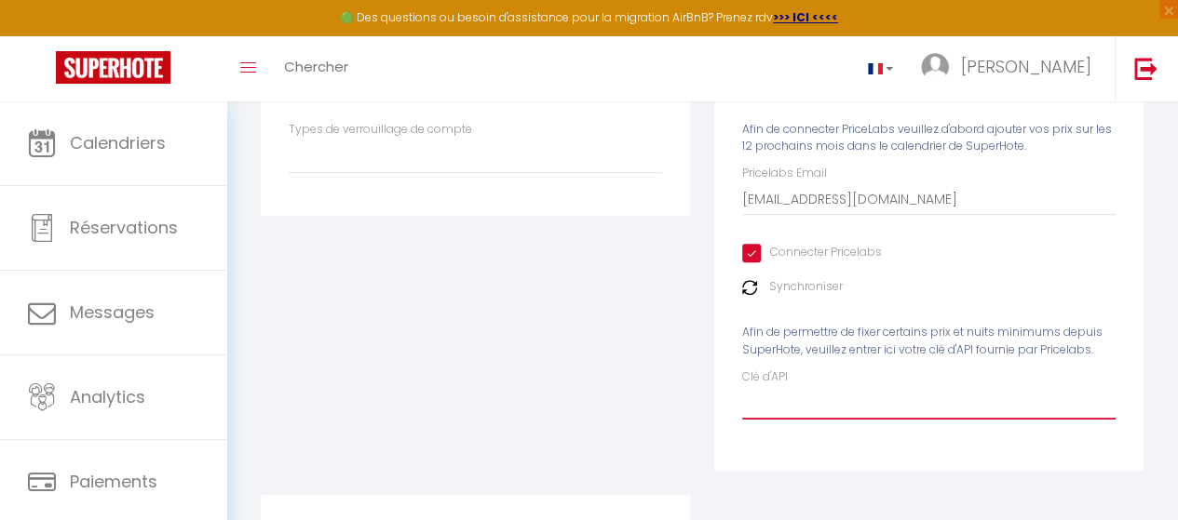
click at [916, 420] on input "Clé d'API" at bounding box center [928, 403] width 373 height 34
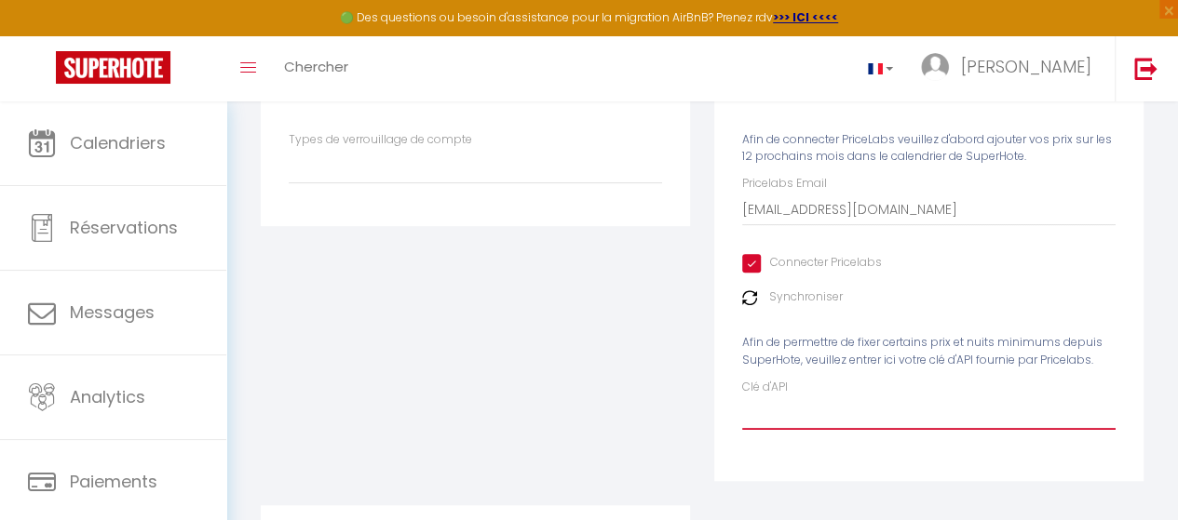
paste input "3RPMS"
type input "3RPMS"
select select
type input "3RPMS"
click at [828, 474] on div "Pricelabs Afin de connecter PriceLabs veuillez d'abord ajouter vos prix sur les…" at bounding box center [928, 263] width 429 height 433
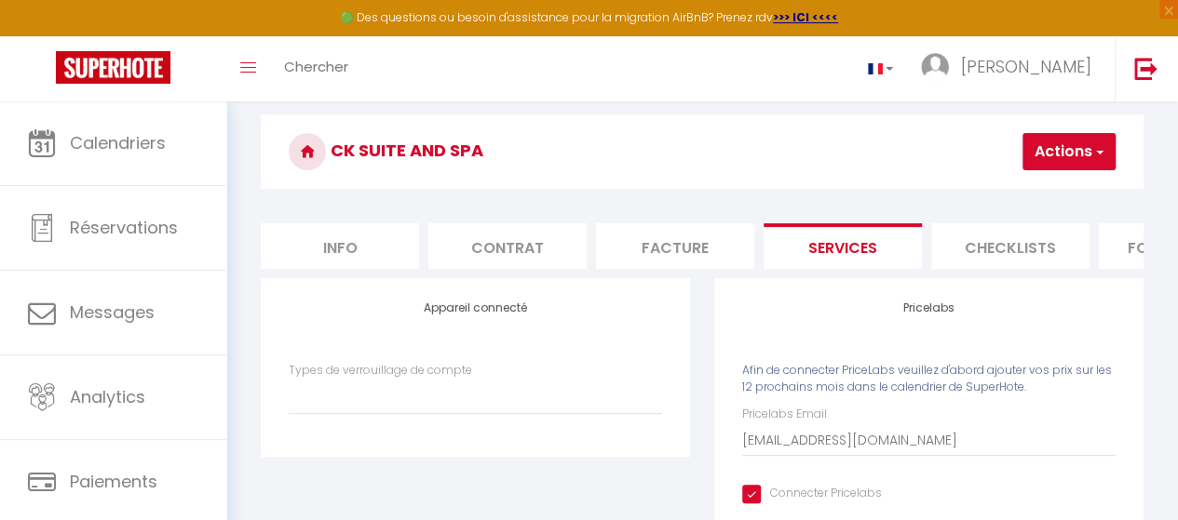
scroll to position [0, 0]
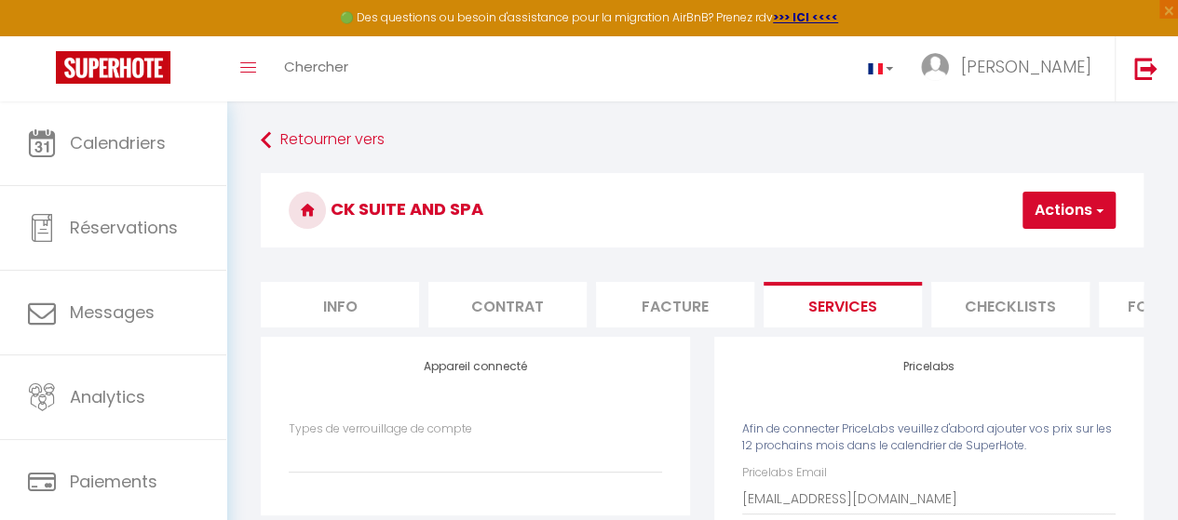
click at [1080, 221] on button "Actions" at bounding box center [1068, 210] width 93 height 37
click at [1045, 256] on link "Enregistrer" at bounding box center [1040, 251] width 147 height 24
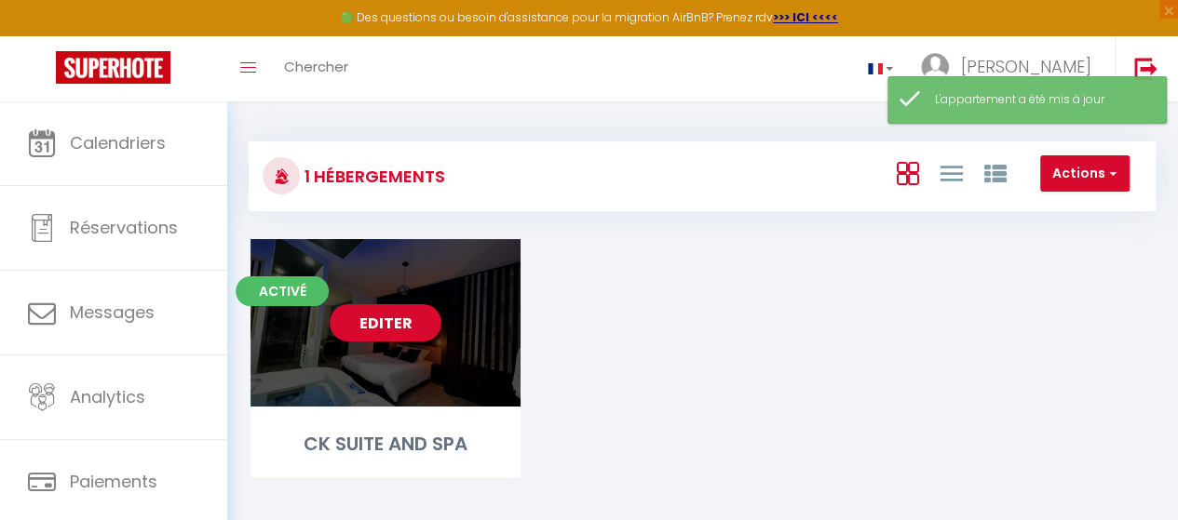
click at [382, 327] on link "Editer" at bounding box center [386, 322] width 112 height 37
select select "3"
select select "2"
select select "1"
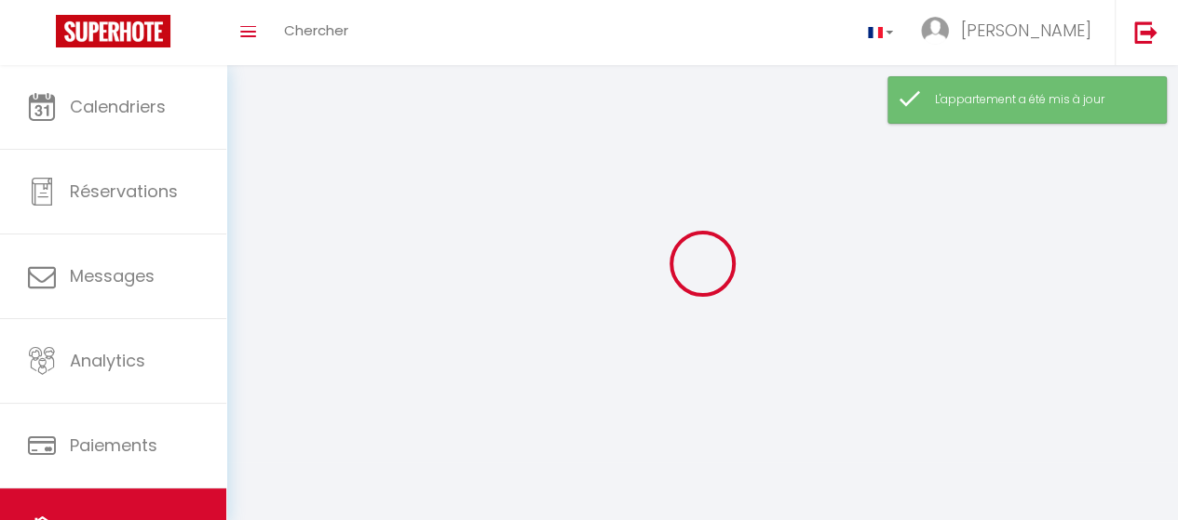
select select
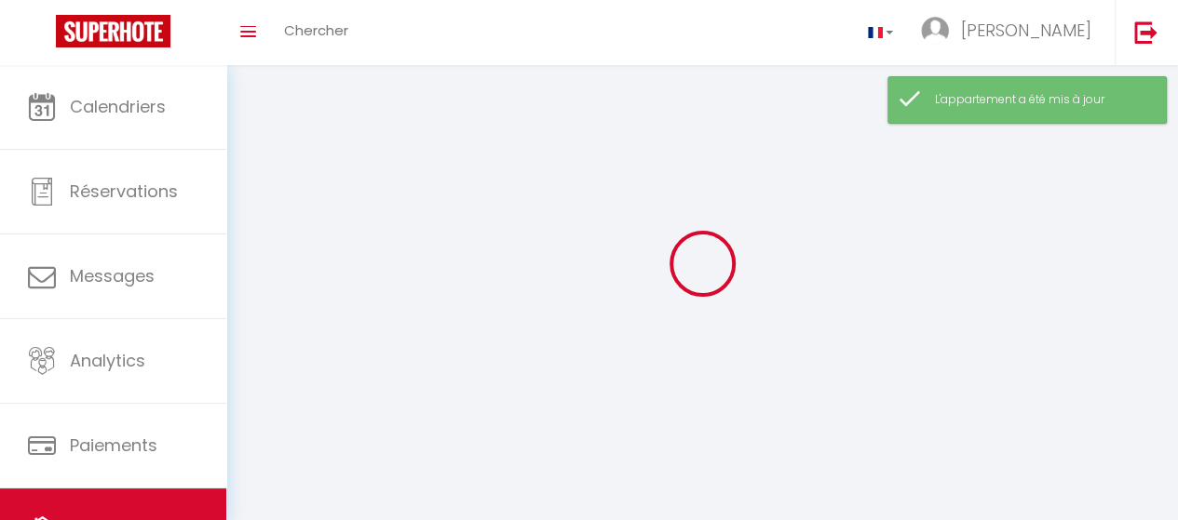
select select
checkbox input "false"
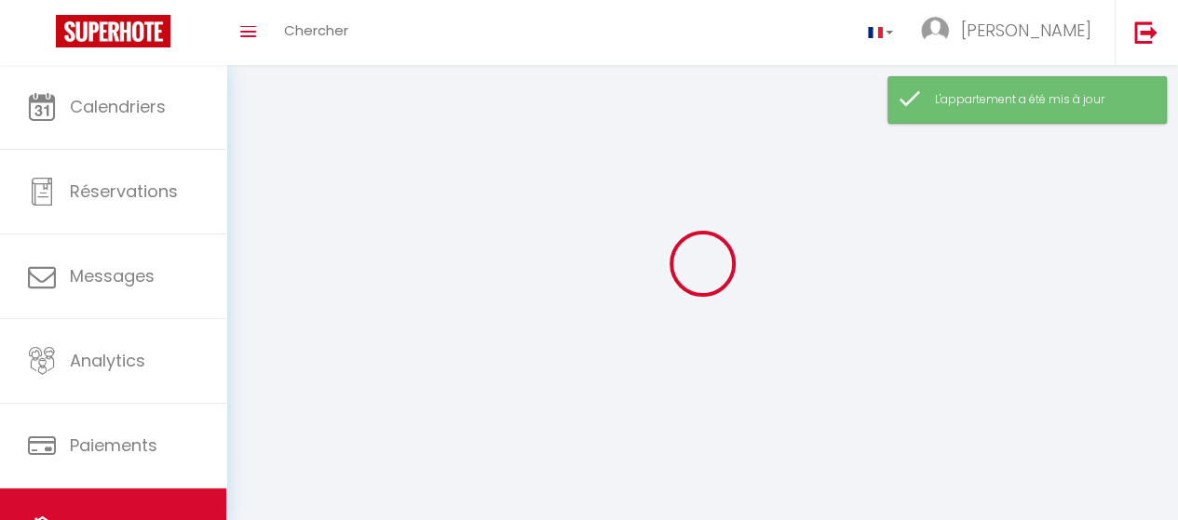
select select
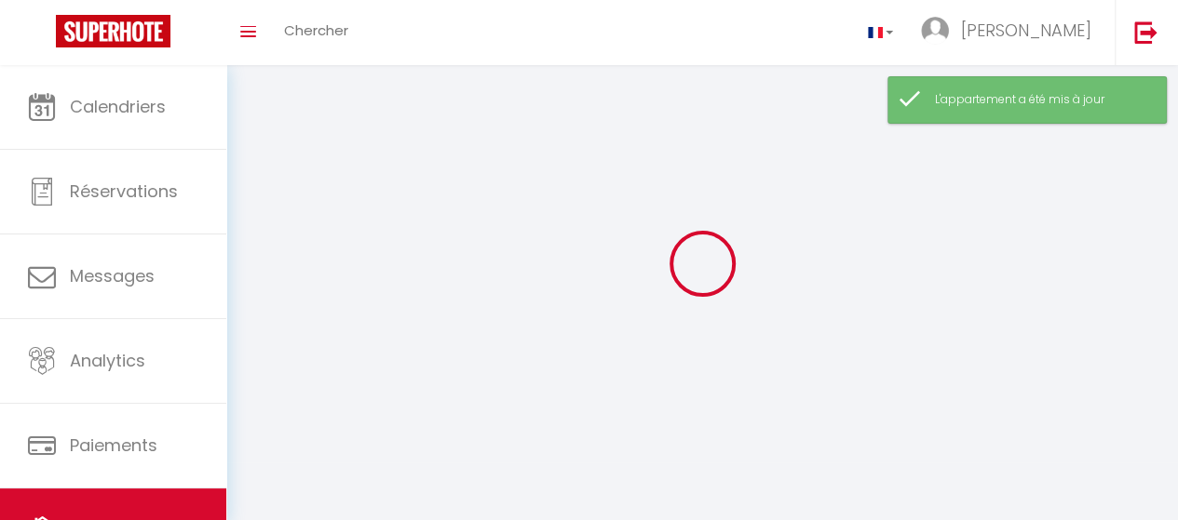
select select
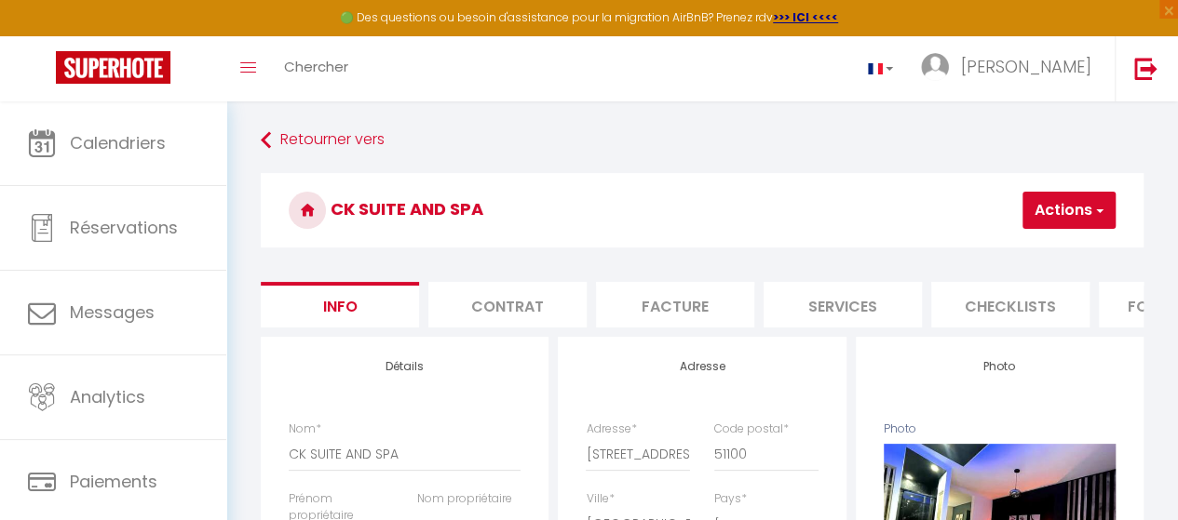
click at [830, 306] on li "Services" at bounding box center [842, 305] width 158 height 46
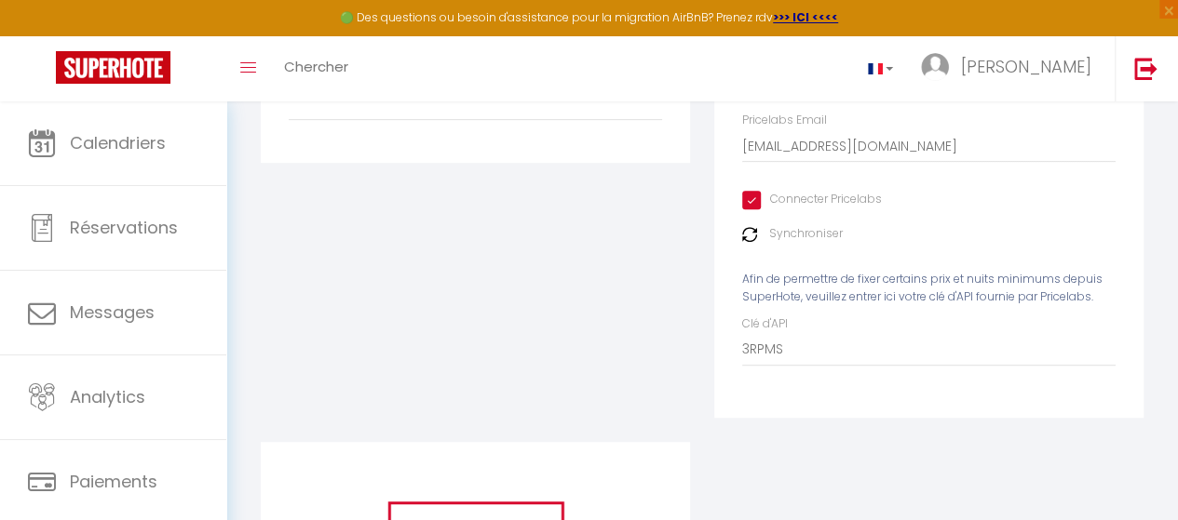
scroll to position [332, 0]
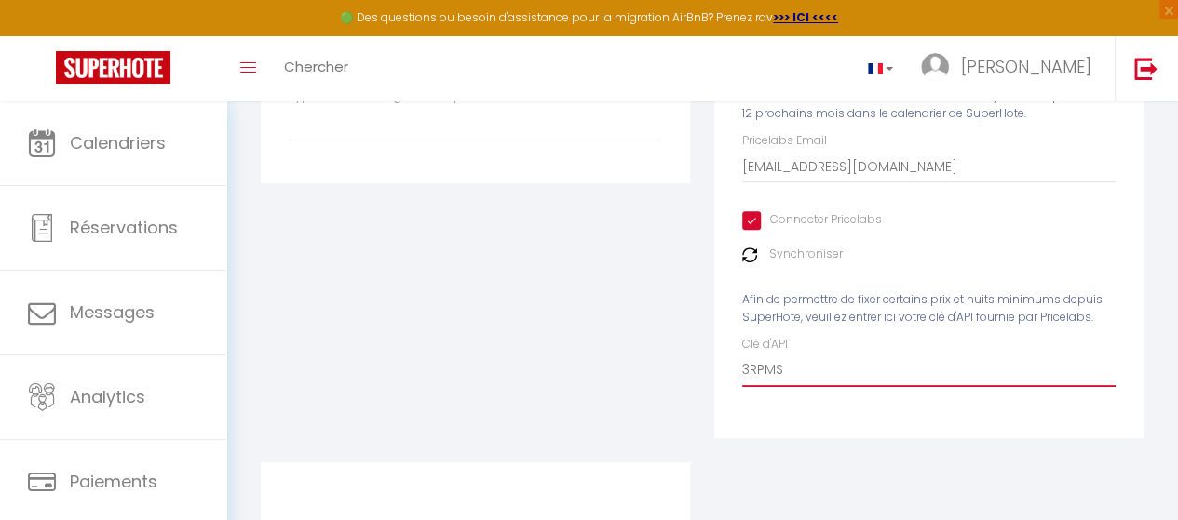
drag, startPoint x: 758, startPoint y: 386, endPoint x: 713, endPoint y: 386, distance: 44.7
click at [713, 386] on div "Pricelabs Afin de connecter PriceLabs veuillez d'abord ajouter vos prix sur les…" at bounding box center [928, 234] width 453 height 458
paste input "bVhtOmfhfaYya3wTA9P1oJyebhN8RN508u4N1Lz3"
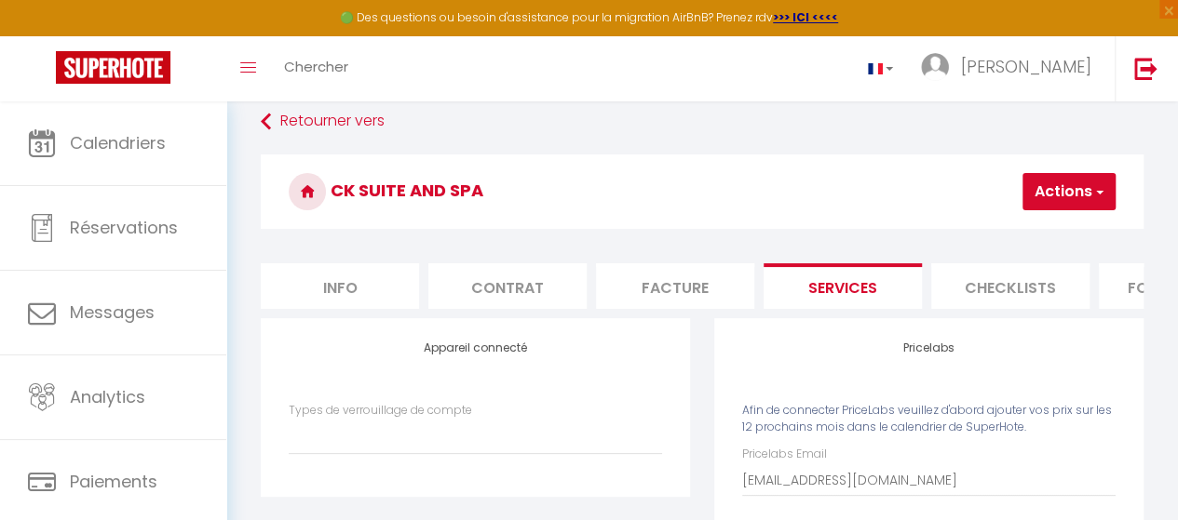
scroll to position [0, 0]
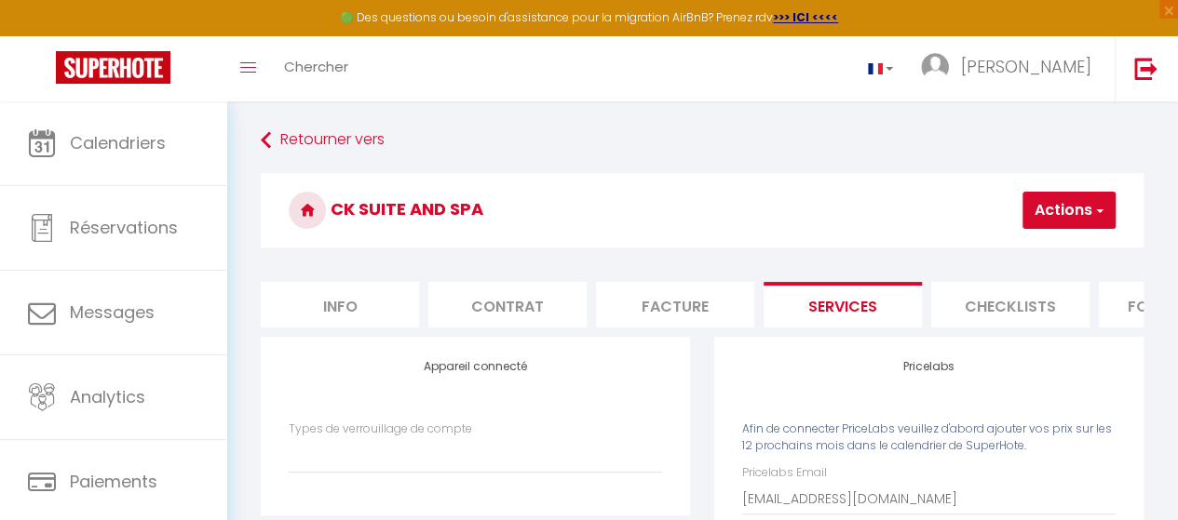
click at [1044, 228] on button "Actions" at bounding box center [1068, 210] width 93 height 37
click at [1030, 247] on link "Enregistrer" at bounding box center [1040, 251] width 147 height 24
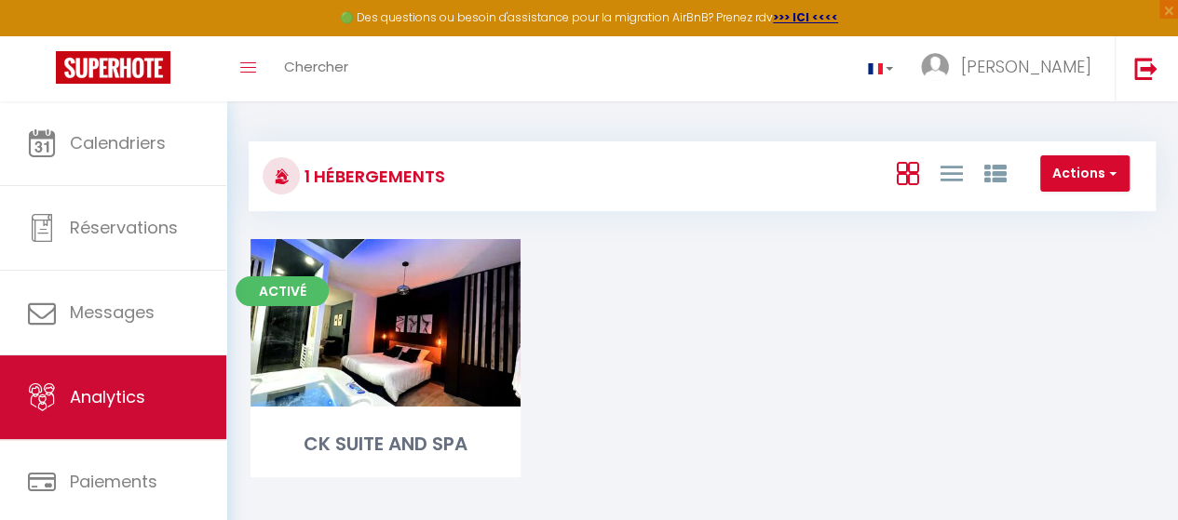
scroll to position [131, 0]
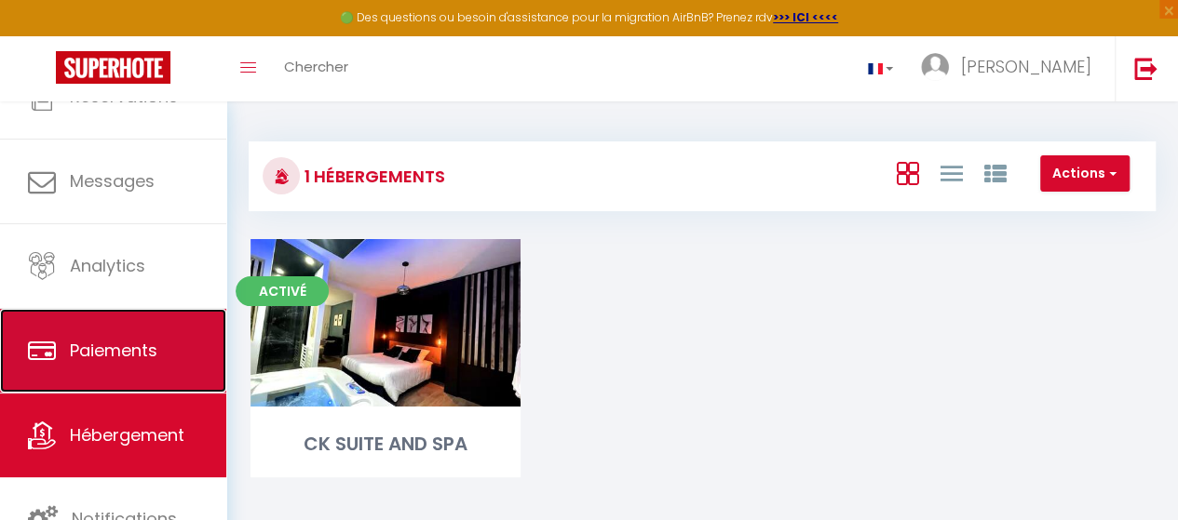
click at [101, 356] on span "Paiements" at bounding box center [113, 350] width 87 height 23
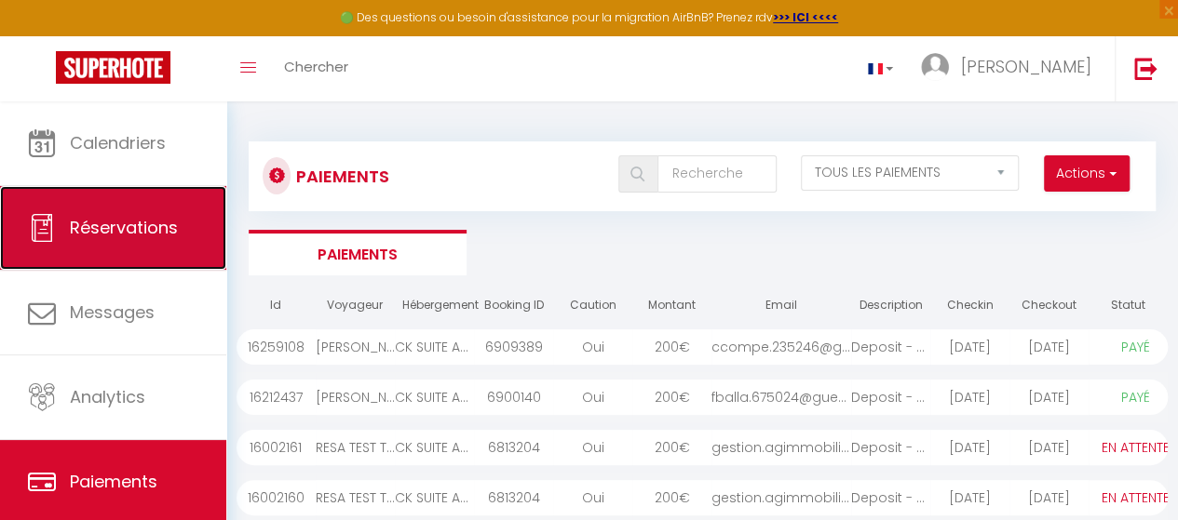
click at [92, 232] on span "Réservations" at bounding box center [124, 227] width 108 height 23
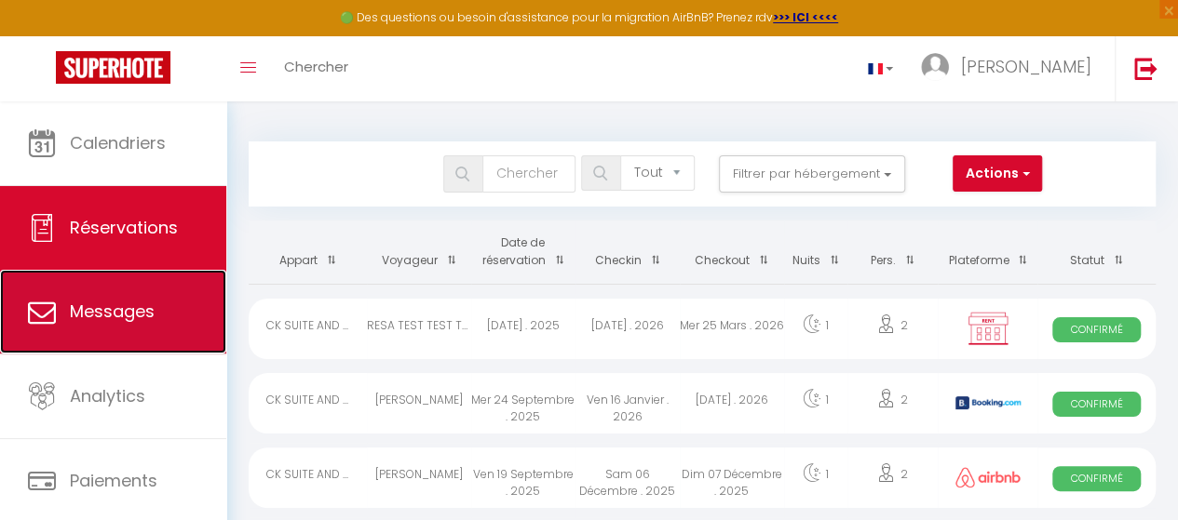
click at [156, 315] on link "Messages" at bounding box center [113, 312] width 226 height 84
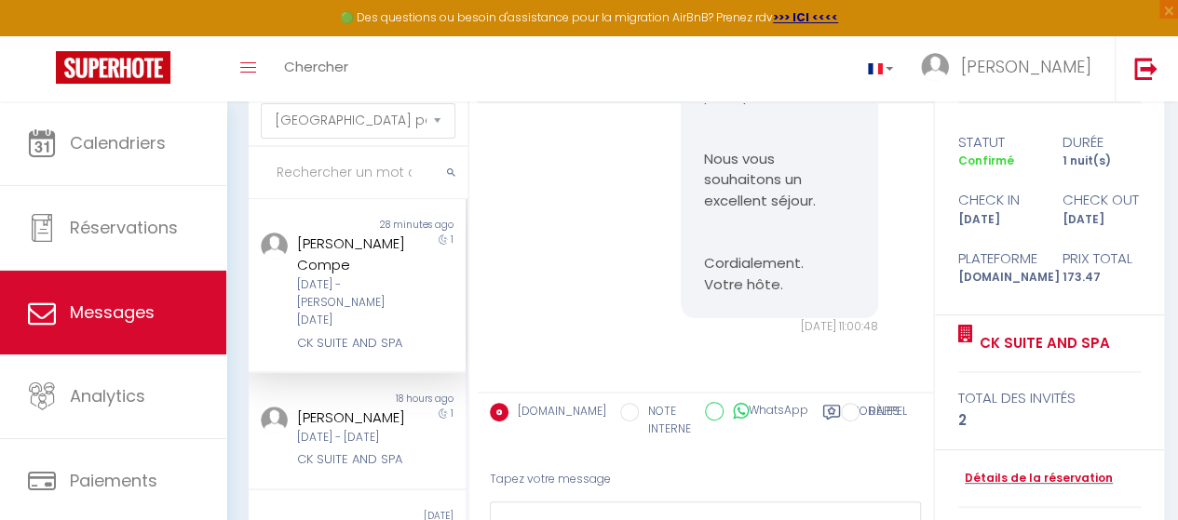
scroll to position [170, 0]
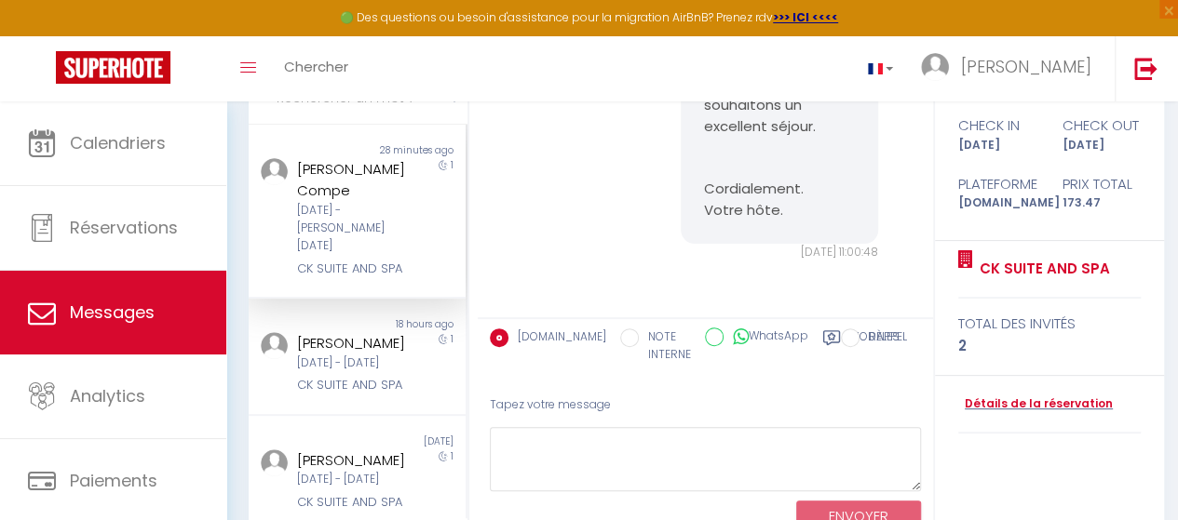
click at [705, 343] on input "WhatsApp" at bounding box center [714, 337] width 19 height 19
click at [503, 342] on input "[DOMAIN_NAME]" at bounding box center [499, 338] width 19 height 19
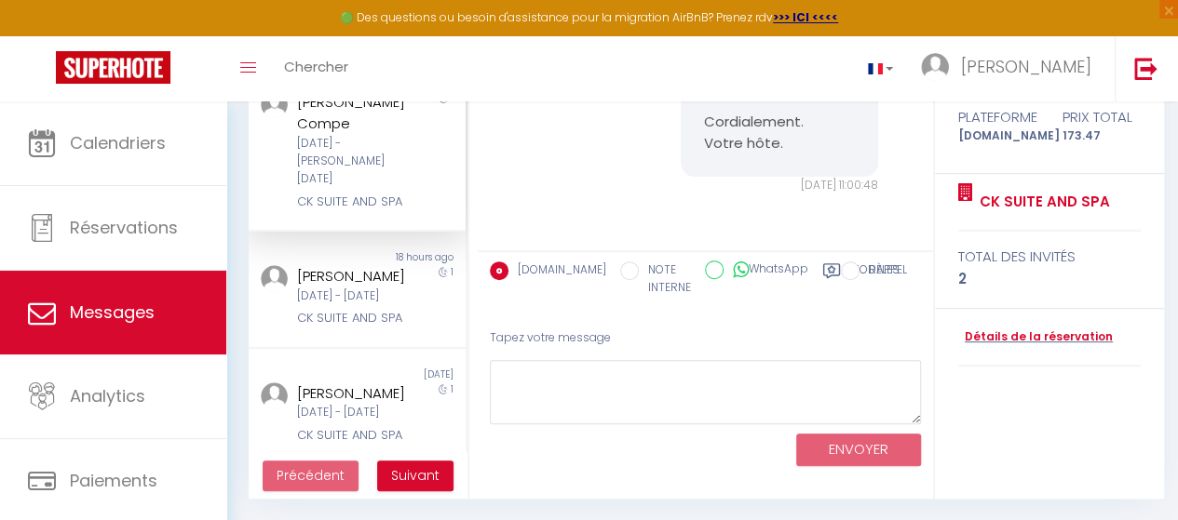
scroll to position [0, 0]
